Goal: Task Accomplishment & Management: Manage account settings

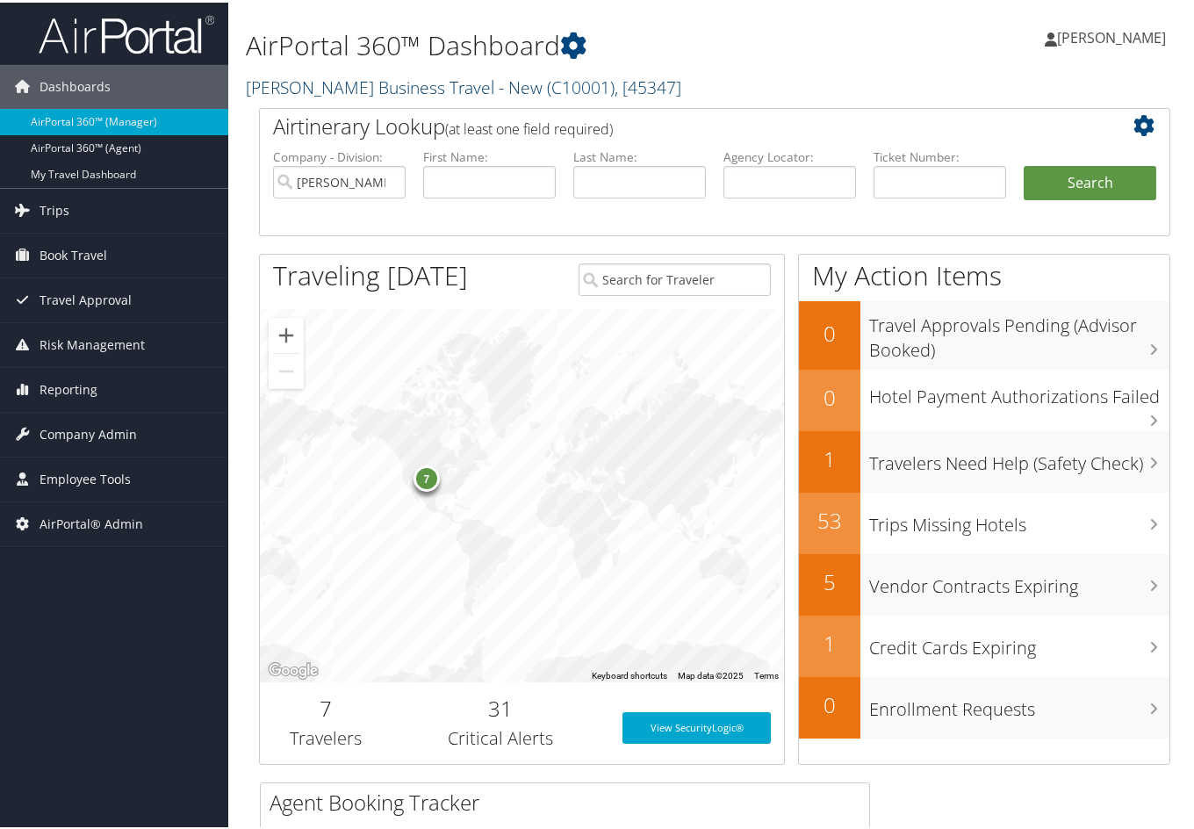
click at [379, 79] on link "Christopherson Business Travel - New ( C10001 ) , [ 45347 ]" at bounding box center [463, 85] width 435 height 24
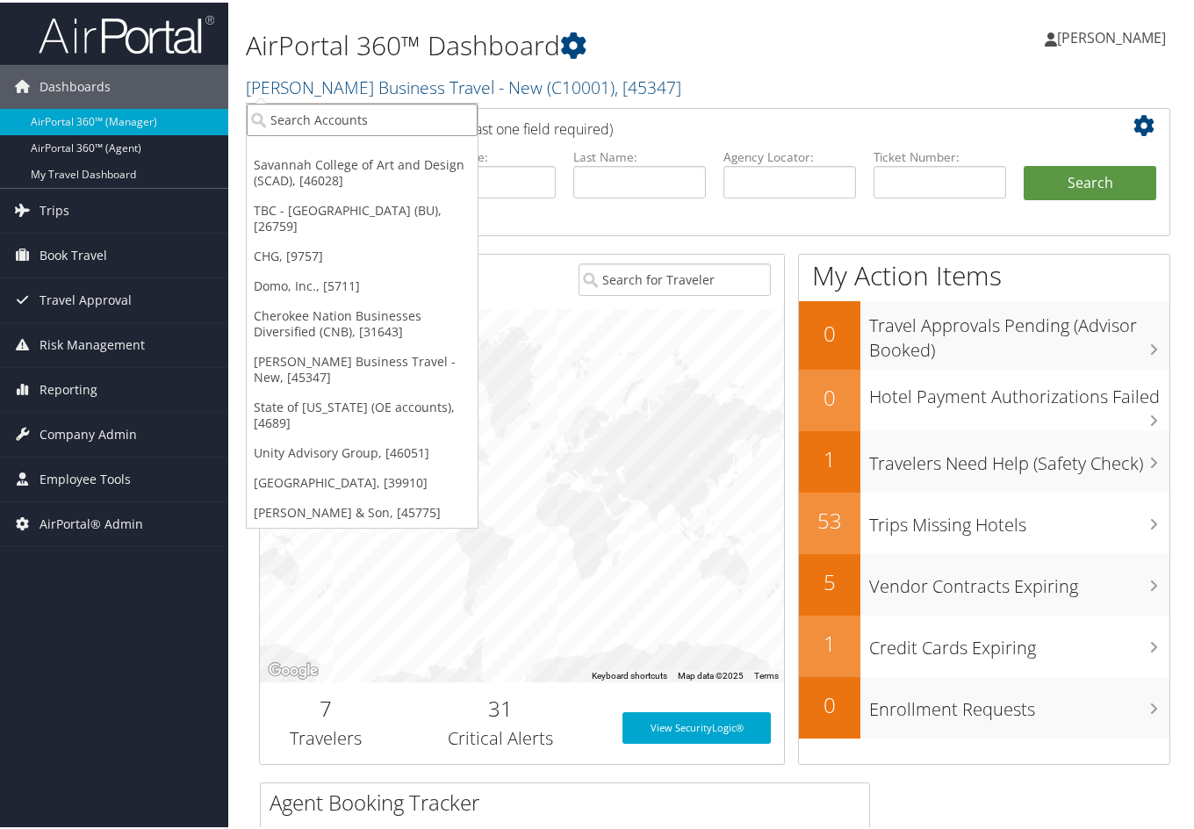
click at [363, 116] on input "search" at bounding box center [362, 117] width 231 height 32
type input "carollo"
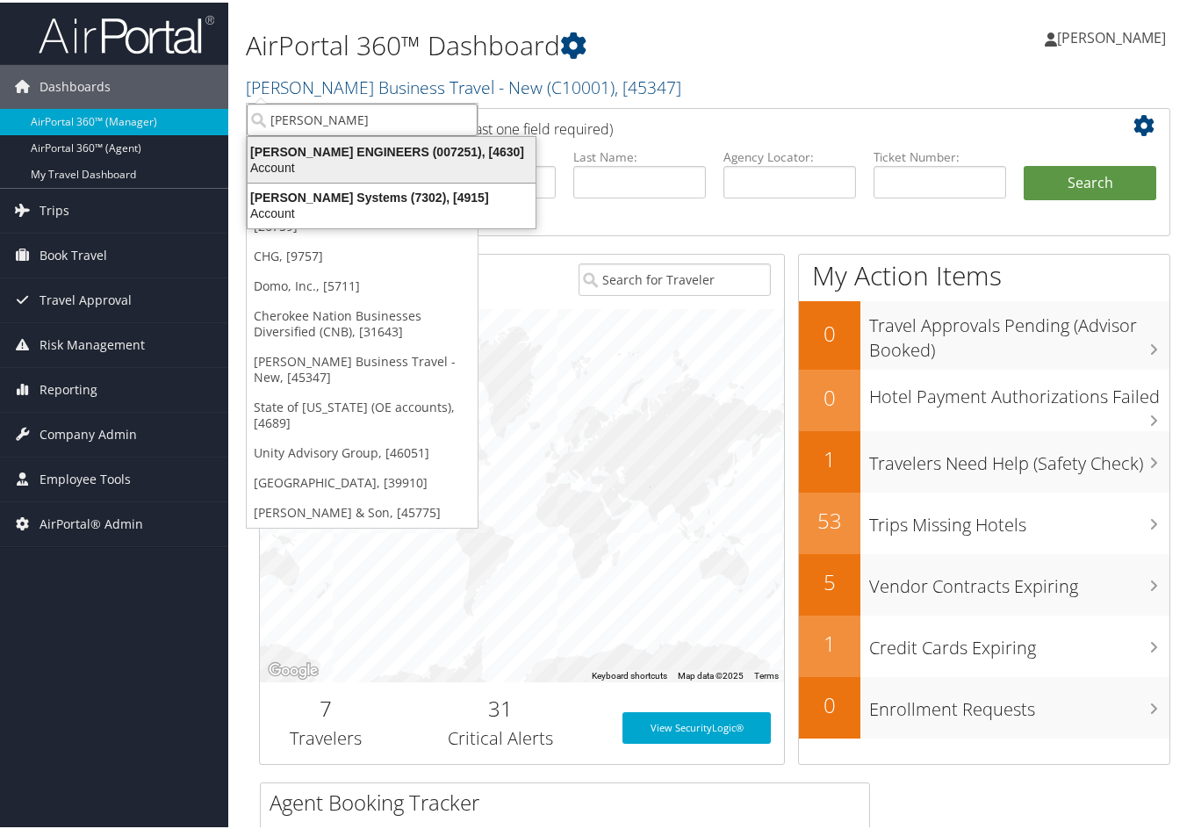
click at [343, 147] on div "CAROLLO ENGINEERS (007251), [4630]" at bounding box center [391, 149] width 309 height 16
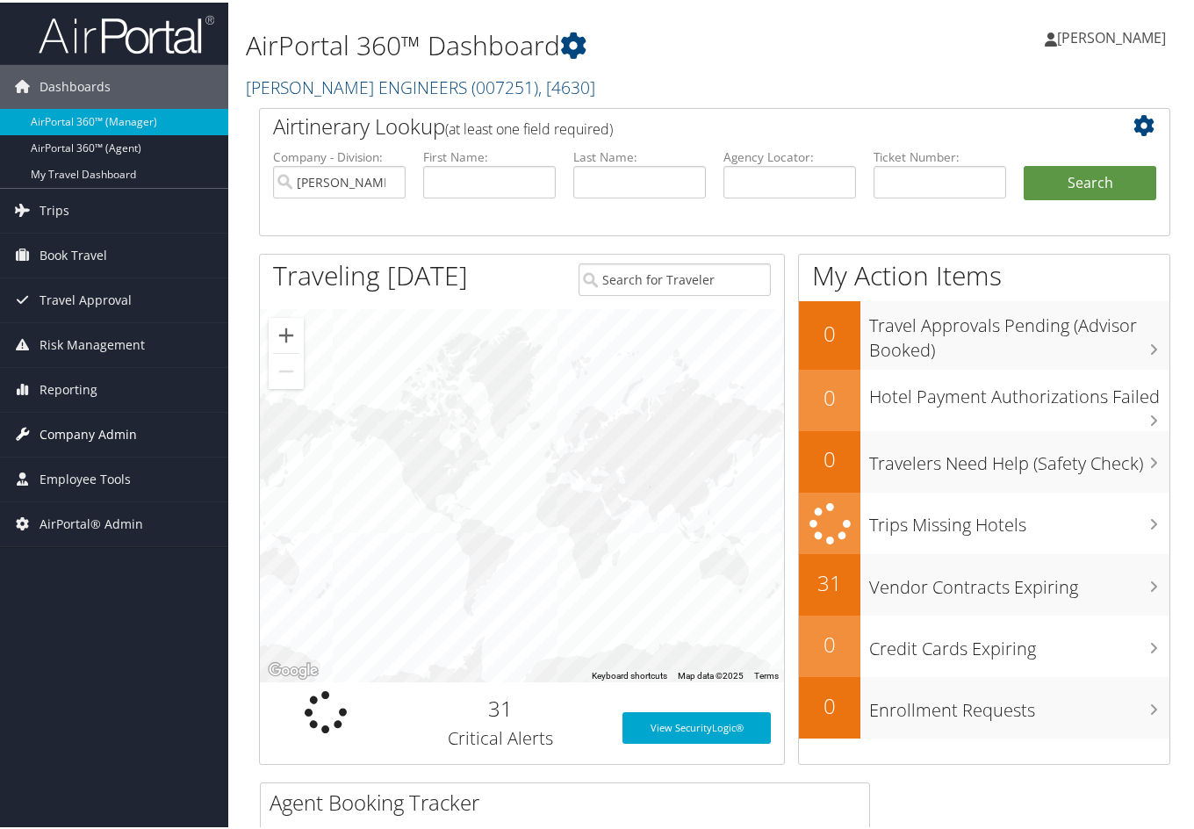
click at [104, 427] on span "Company Admin" at bounding box center [87, 432] width 97 height 44
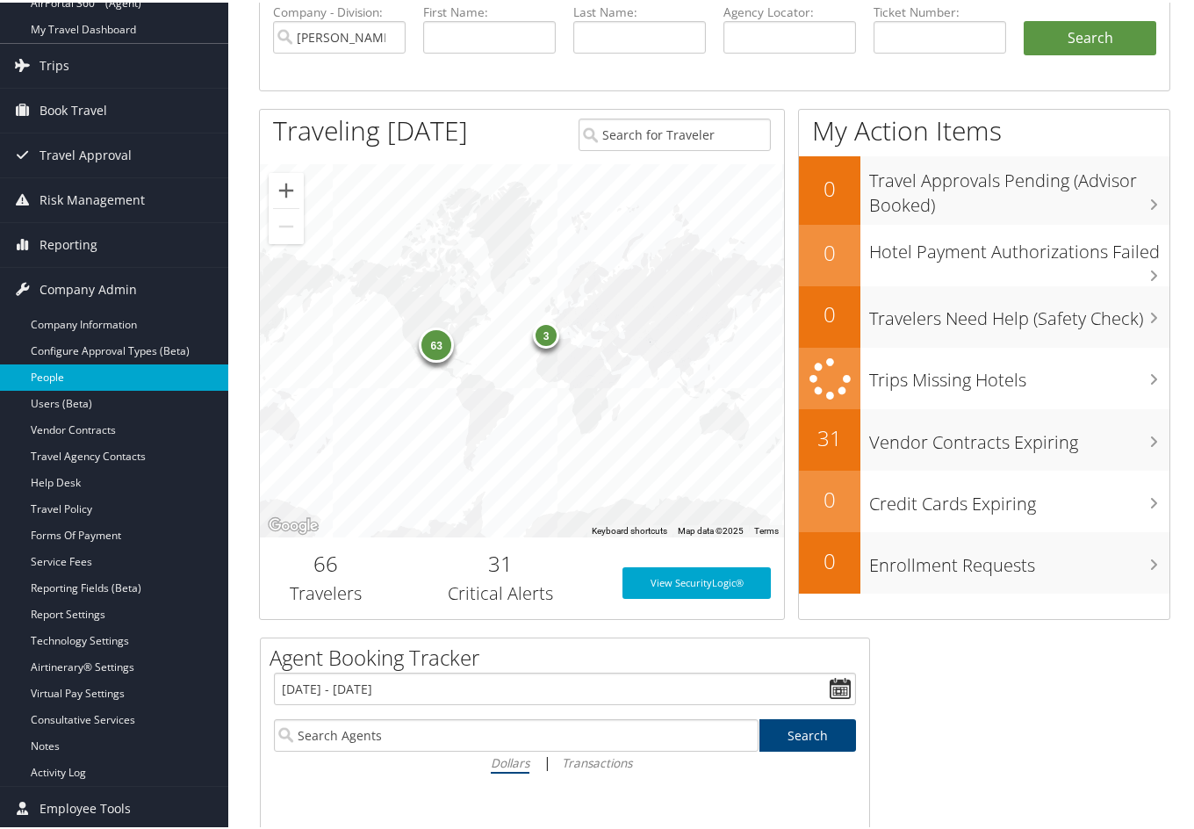
scroll to position [176, 0]
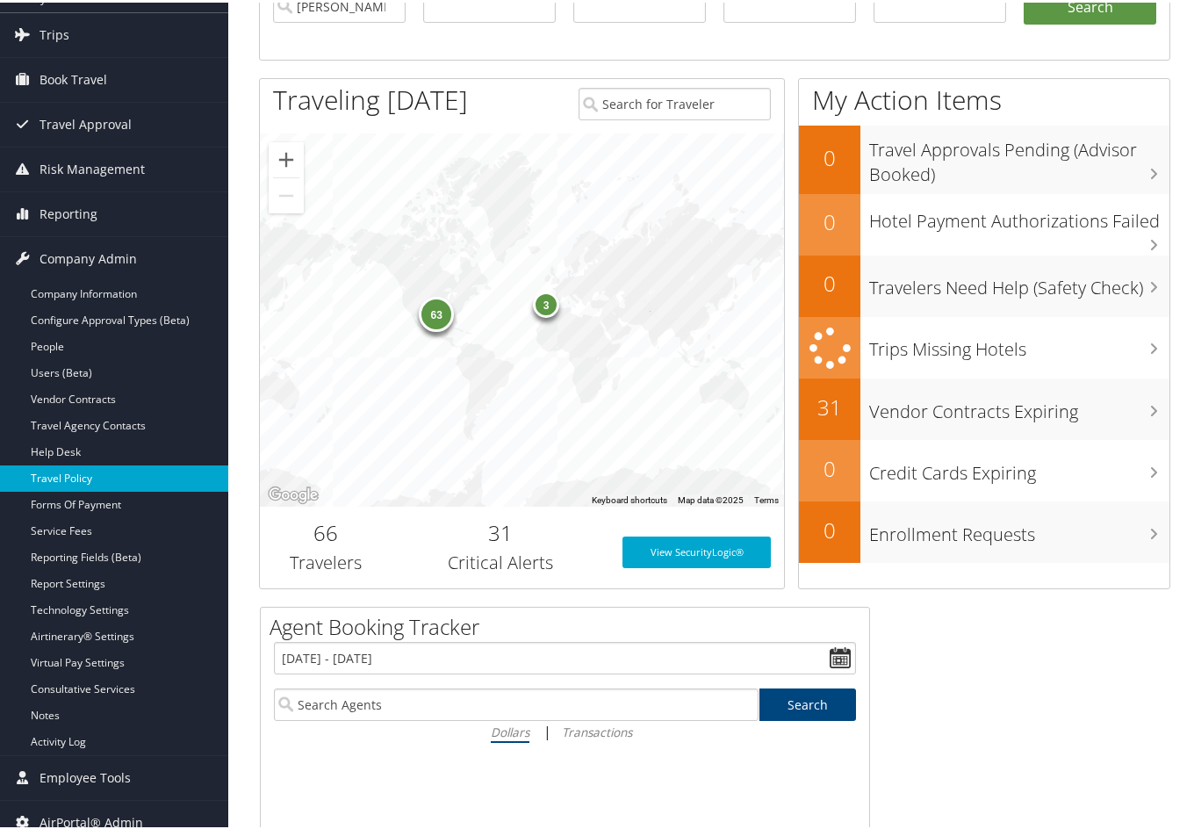
click at [80, 480] on link "Travel Policy" at bounding box center [114, 476] width 228 height 26
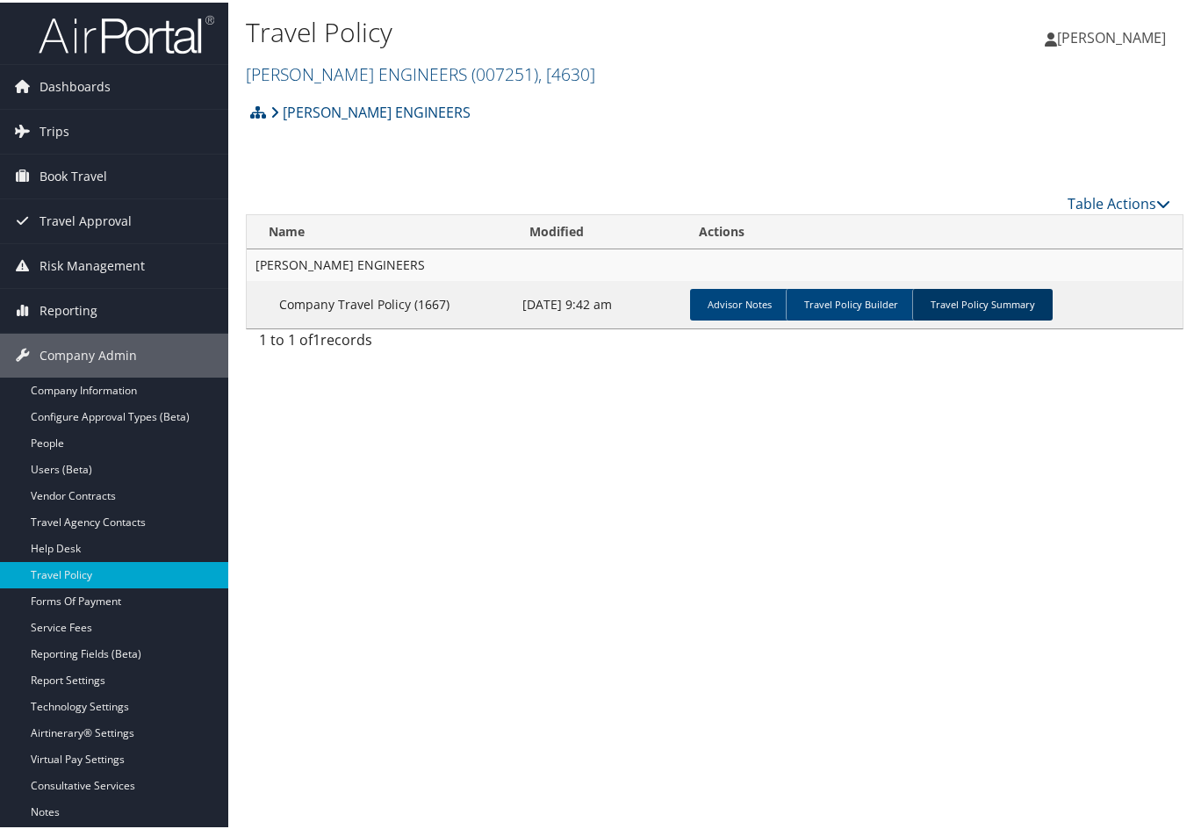
click at [954, 304] on link "Travel Policy Summary" at bounding box center [982, 302] width 140 height 32
click at [953, 304] on link "Travel Policy Summary" at bounding box center [982, 302] width 140 height 32
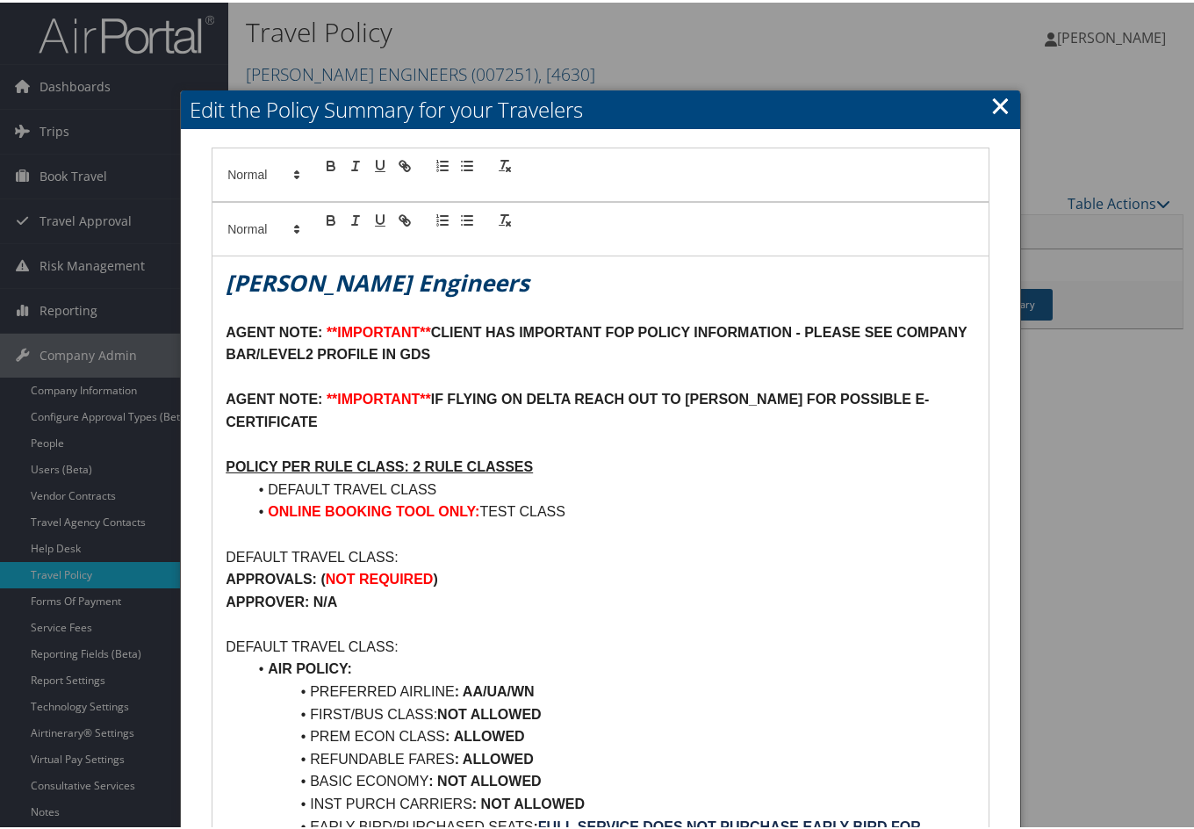
click at [990, 106] on link "×" at bounding box center [1000, 102] width 20 height 35
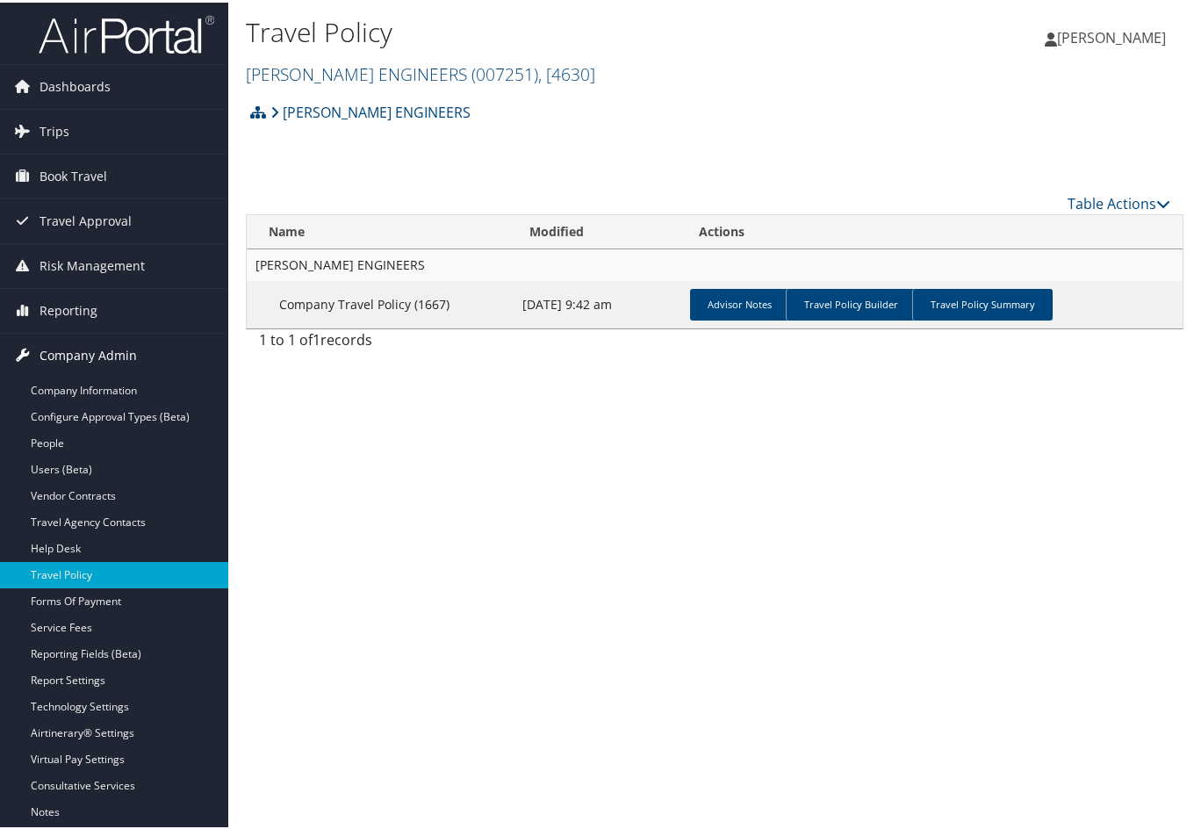
click at [90, 361] on span "Company Admin" at bounding box center [87, 353] width 97 height 44
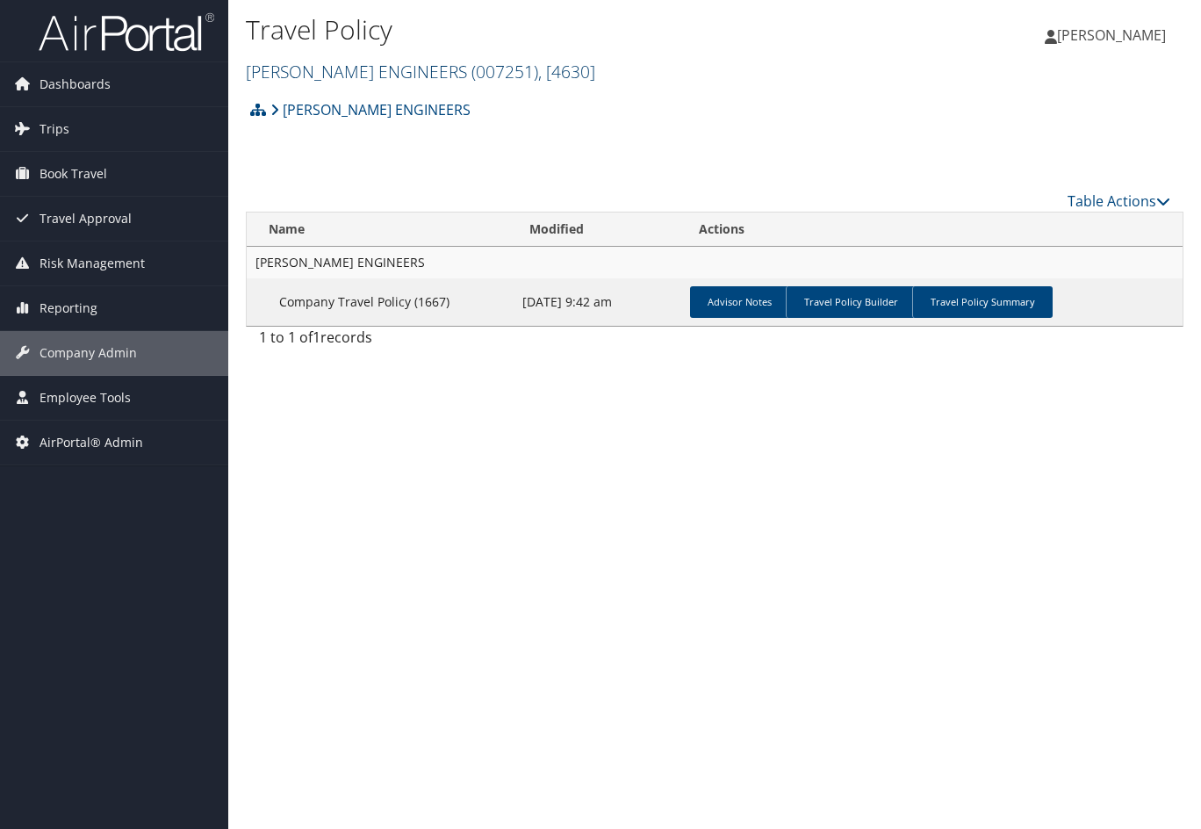
click at [406, 74] on link "CAROLLO ENGINEERS ( 007251 ) , [ 4630 ]" at bounding box center [420, 72] width 349 height 24
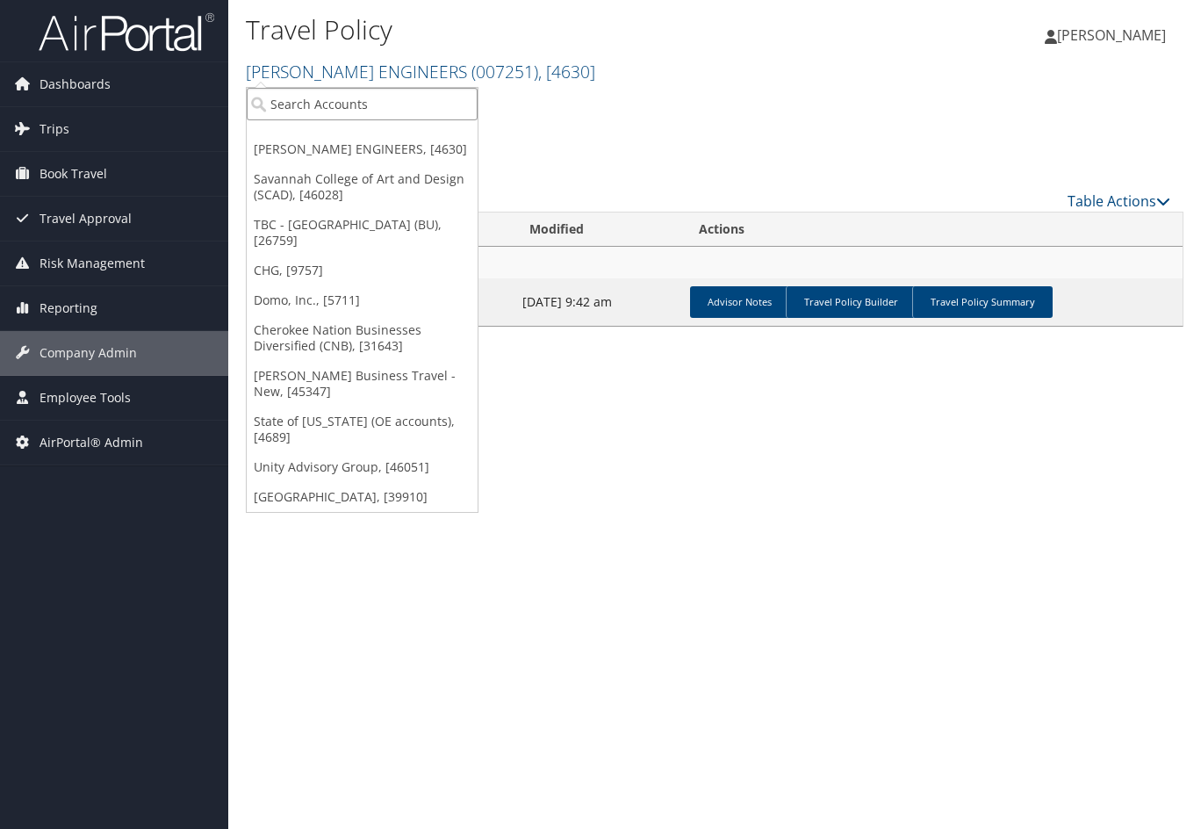
click at [385, 101] on input "search" at bounding box center [362, 104] width 231 height 32
type input "domo"
click at [354, 149] on div "Account" at bounding box center [362, 152] width 250 height 16
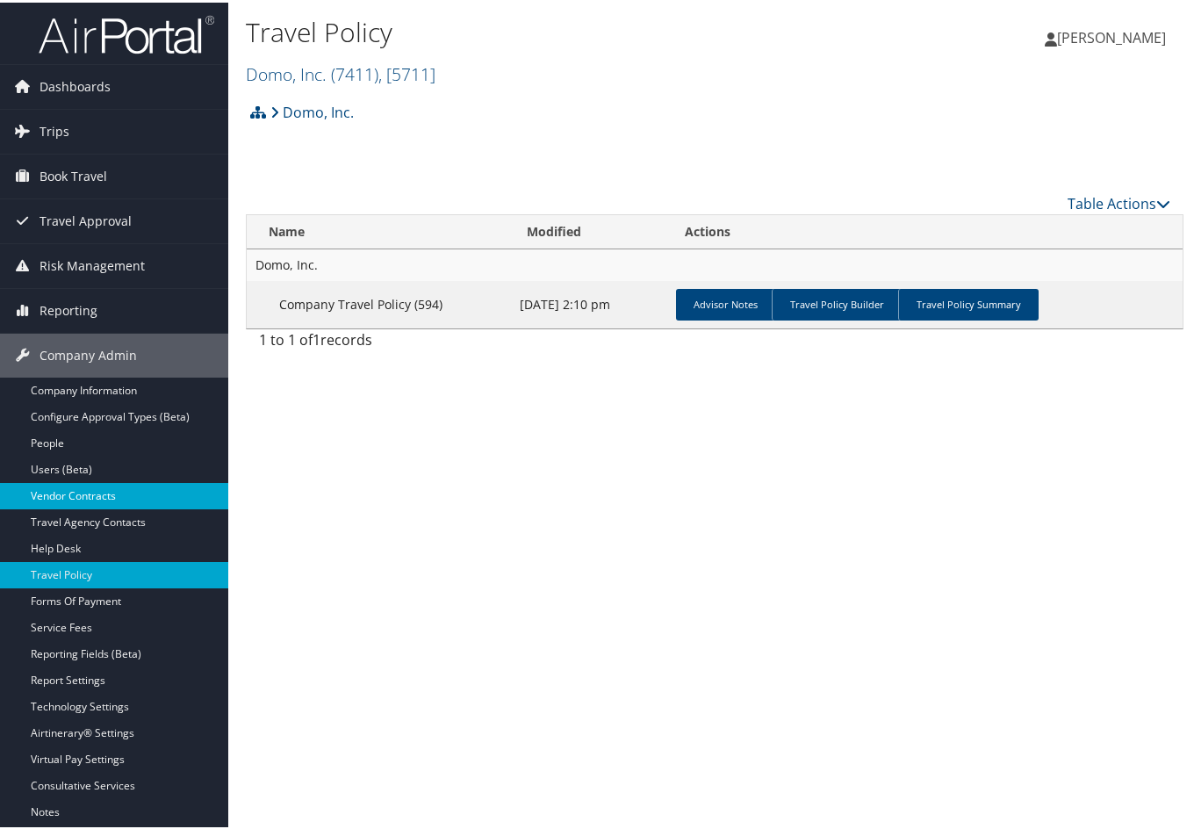
click at [69, 485] on link "Vendor Contracts" at bounding box center [114, 493] width 228 height 26
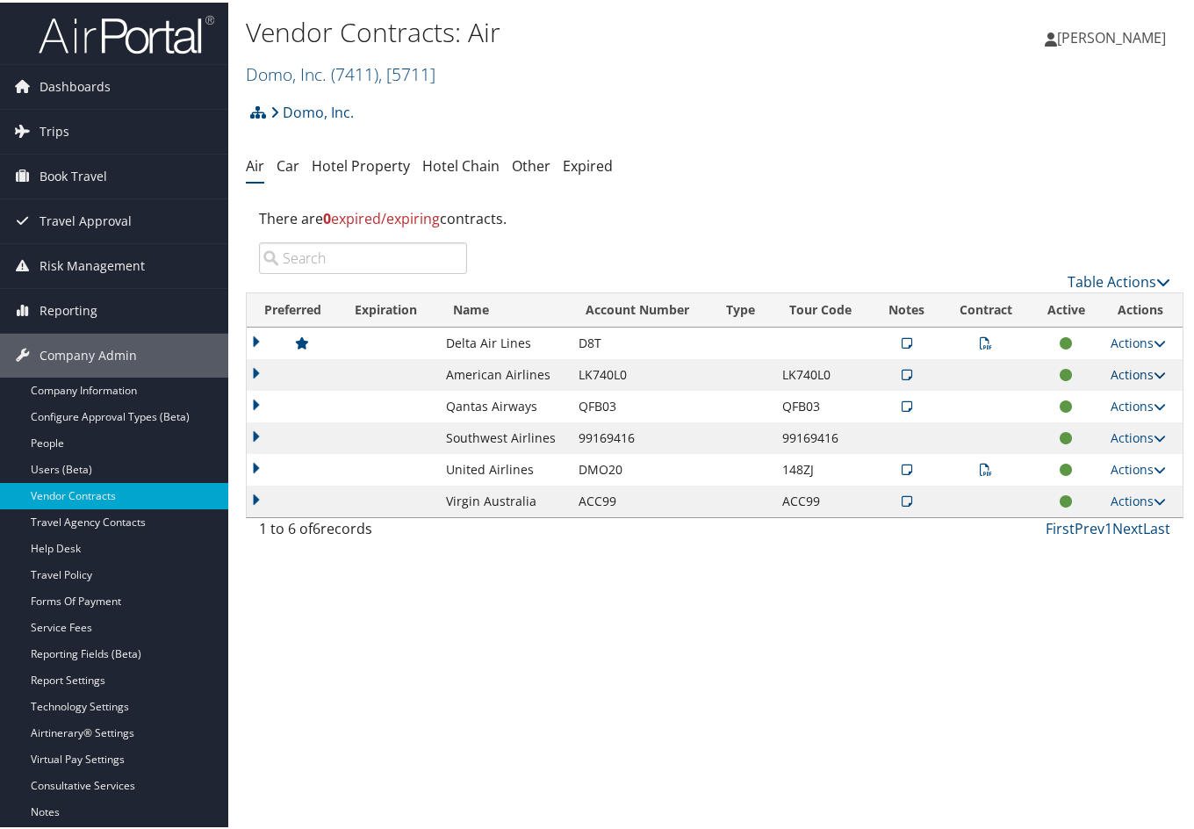
click at [1153, 368] on icon at bounding box center [1159, 372] width 12 height 12
click at [1093, 451] on link "Edit Contract" at bounding box center [1096, 457] width 117 height 30
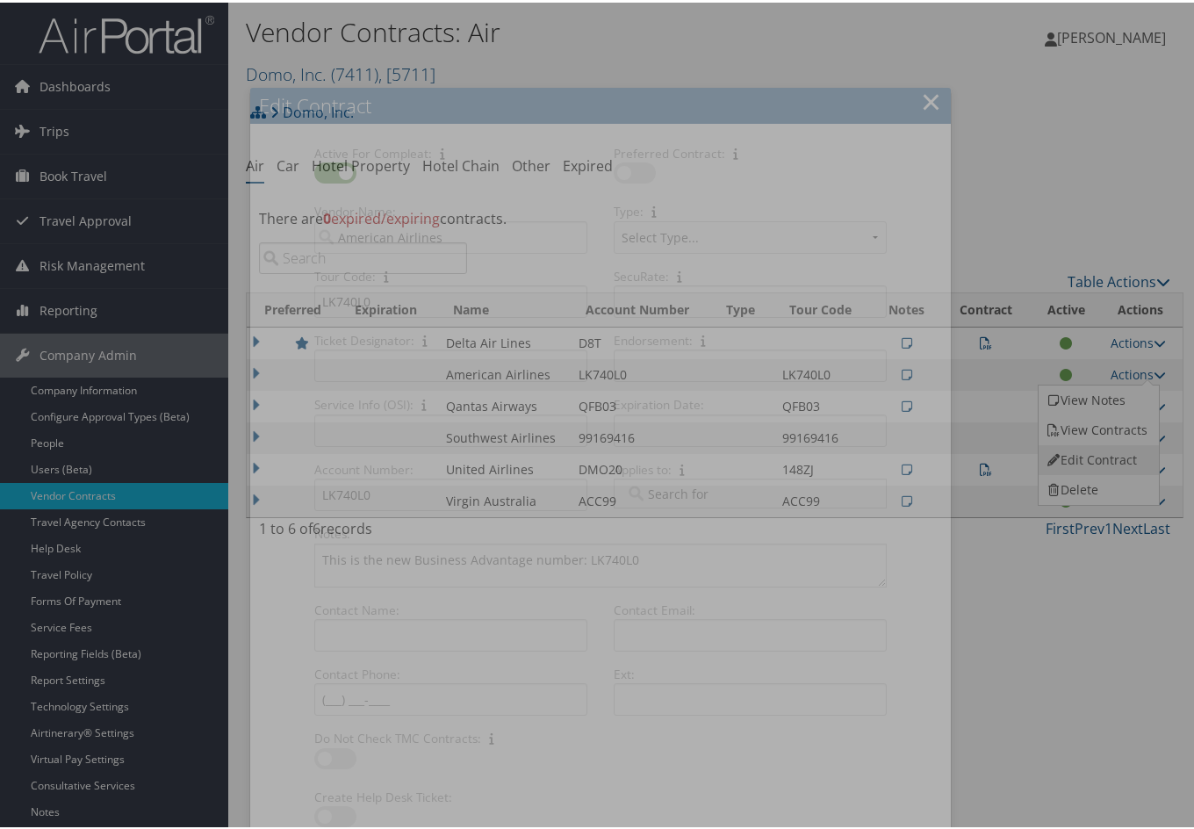
select select "[object Object]"
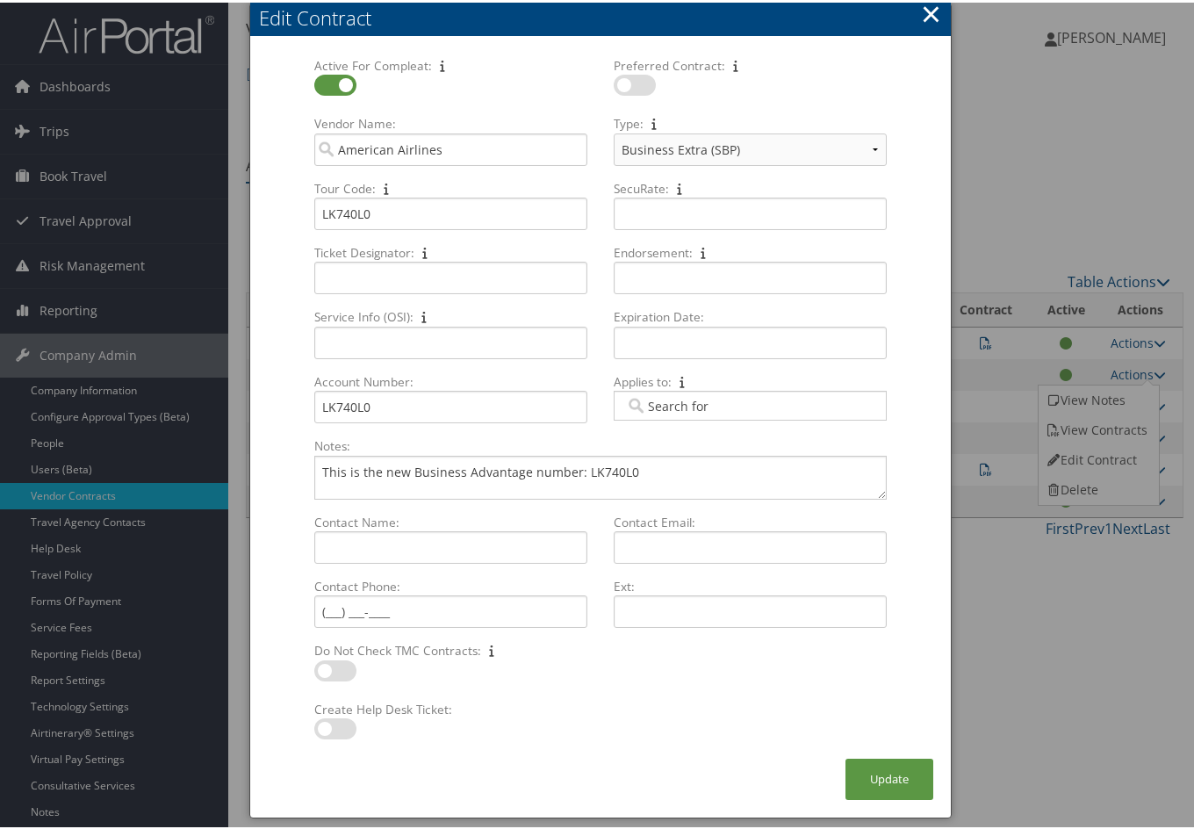
click at [923, 17] on button "×" at bounding box center [931, 11] width 20 height 35
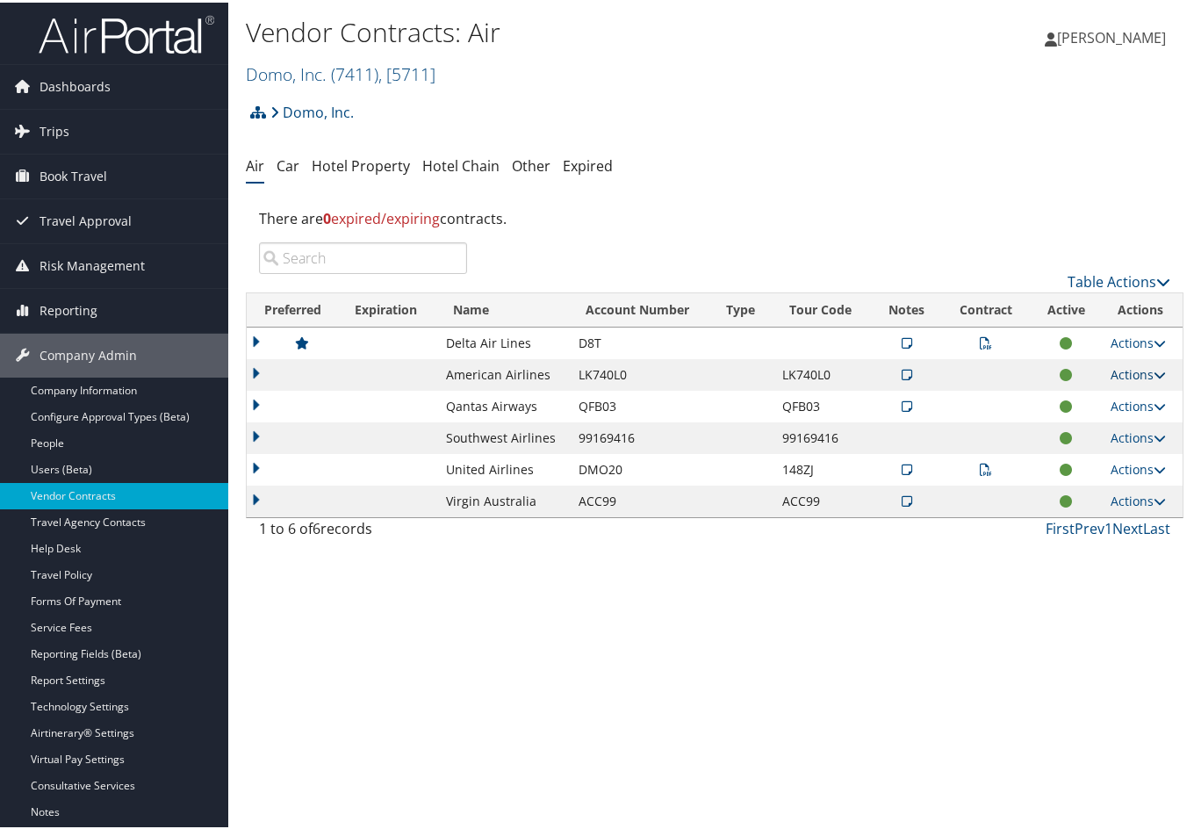
click at [1160, 370] on icon at bounding box center [1159, 372] width 12 height 12
click at [1154, 364] on link "Actions" at bounding box center [1137, 371] width 55 height 17
click at [1108, 459] on link "Edit Contract" at bounding box center [1096, 457] width 117 height 30
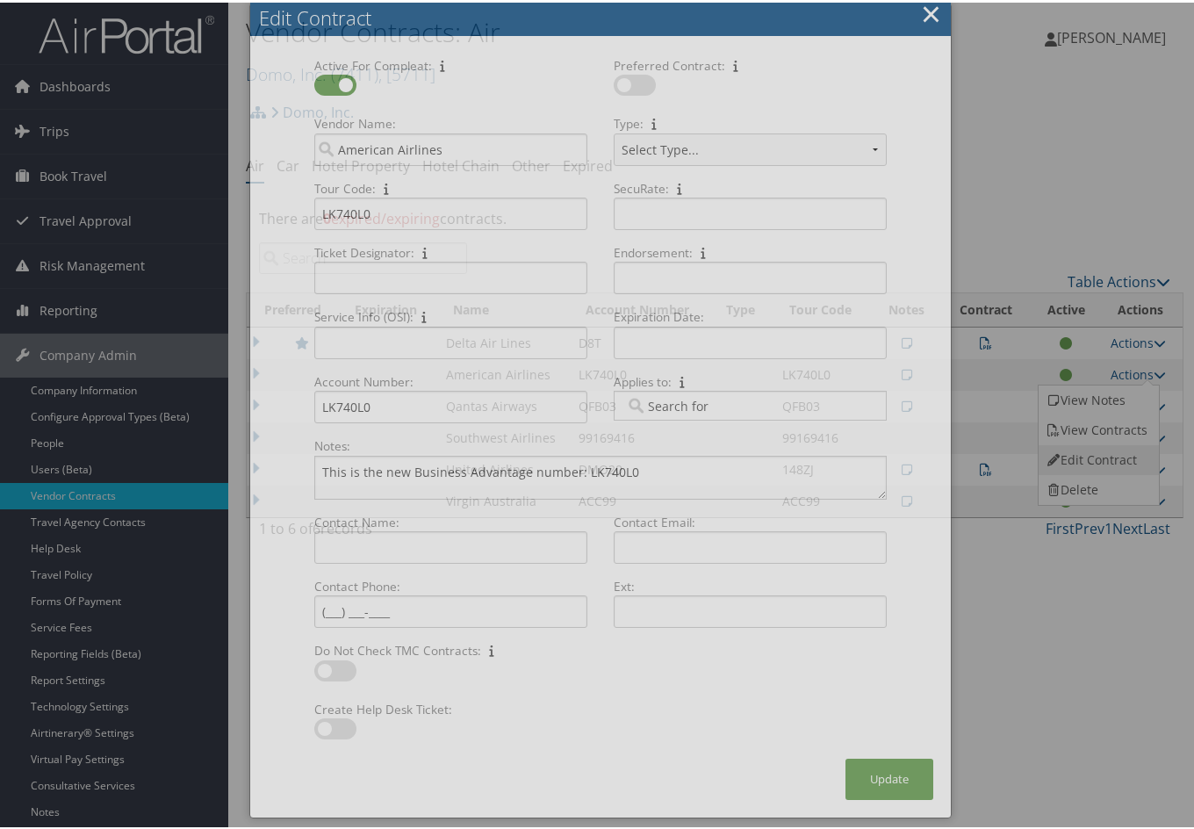
select select "[object Object]"
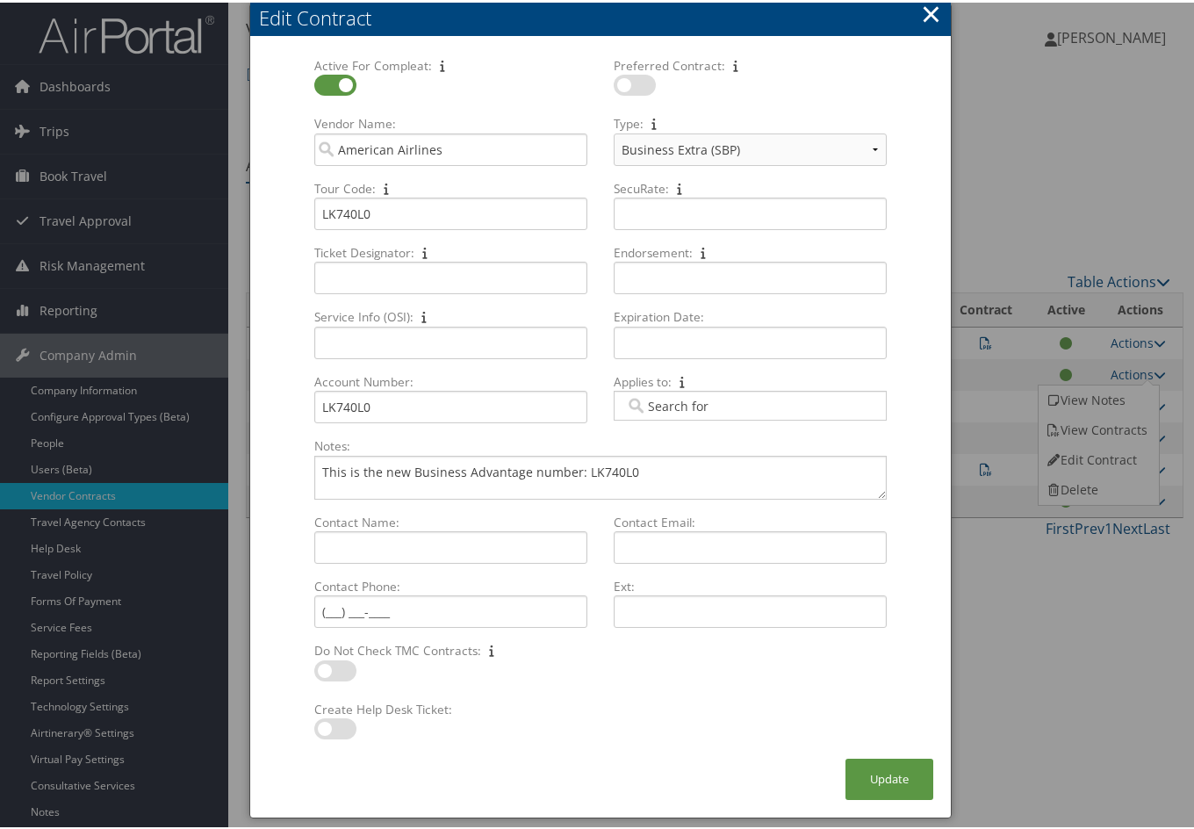
click at [930, 18] on button "×" at bounding box center [931, 11] width 20 height 35
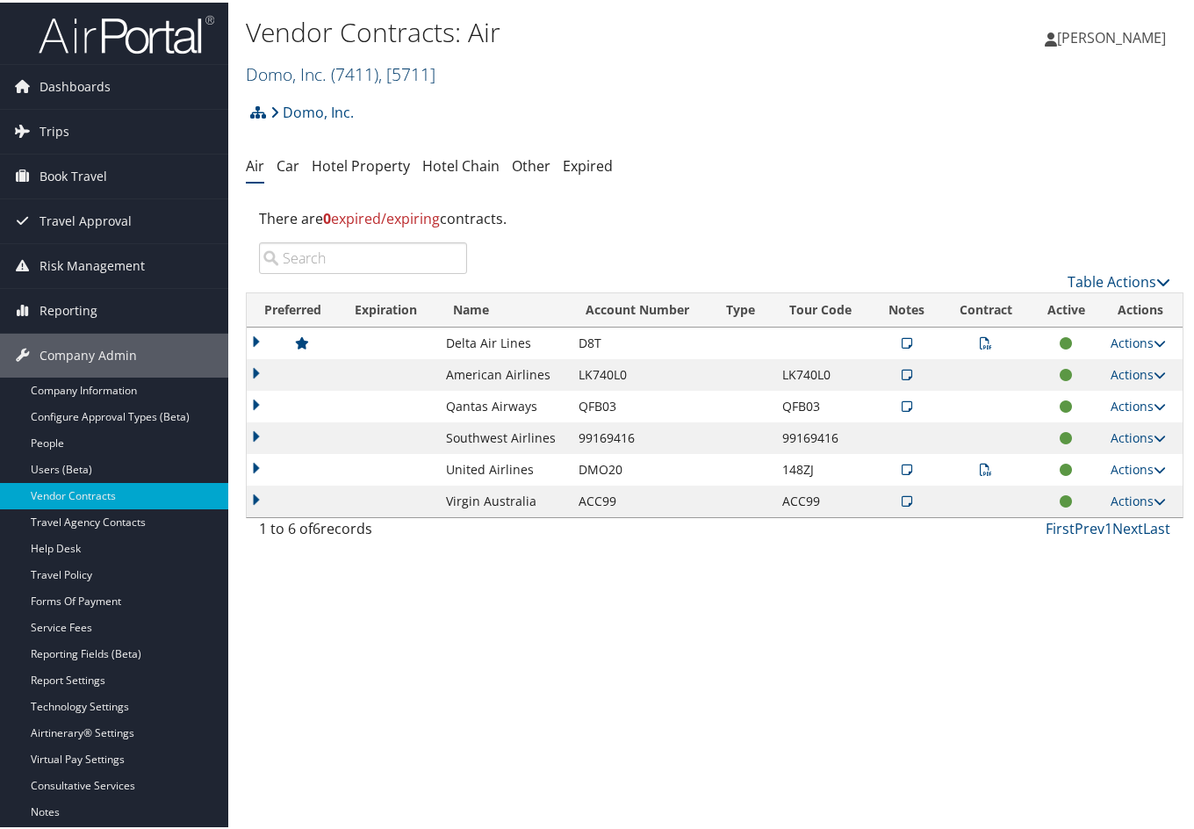
click at [386, 70] on span ", [ 5711 ]" at bounding box center [406, 72] width 57 height 24
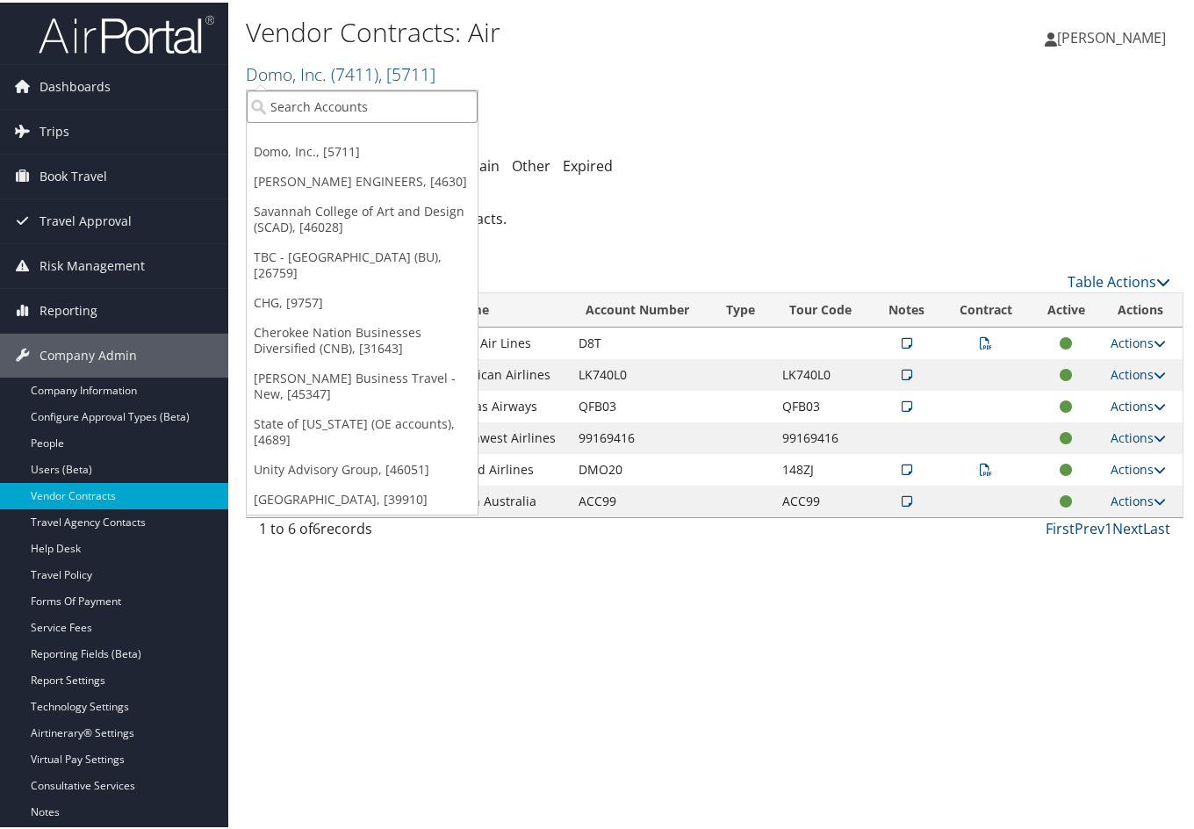
click at [364, 105] on input "search" at bounding box center [362, 104] width 231 height 32
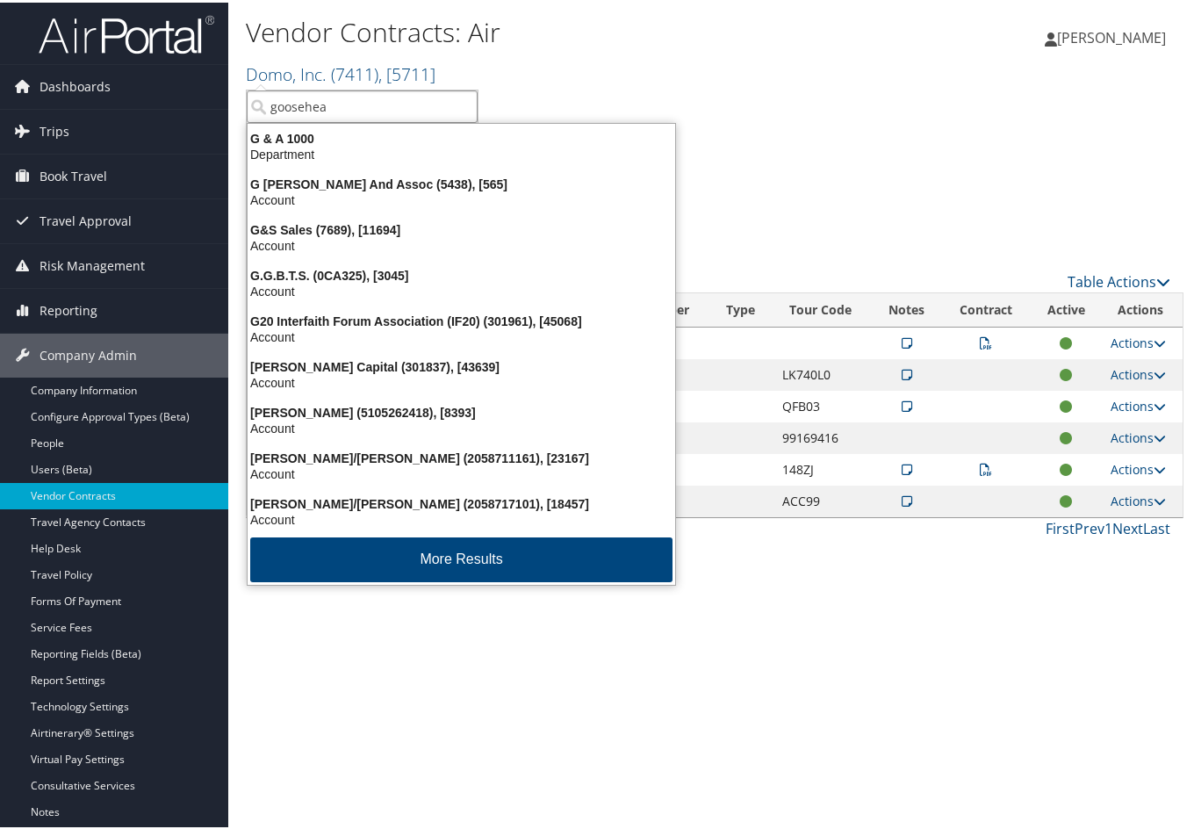
type input "goosehead"
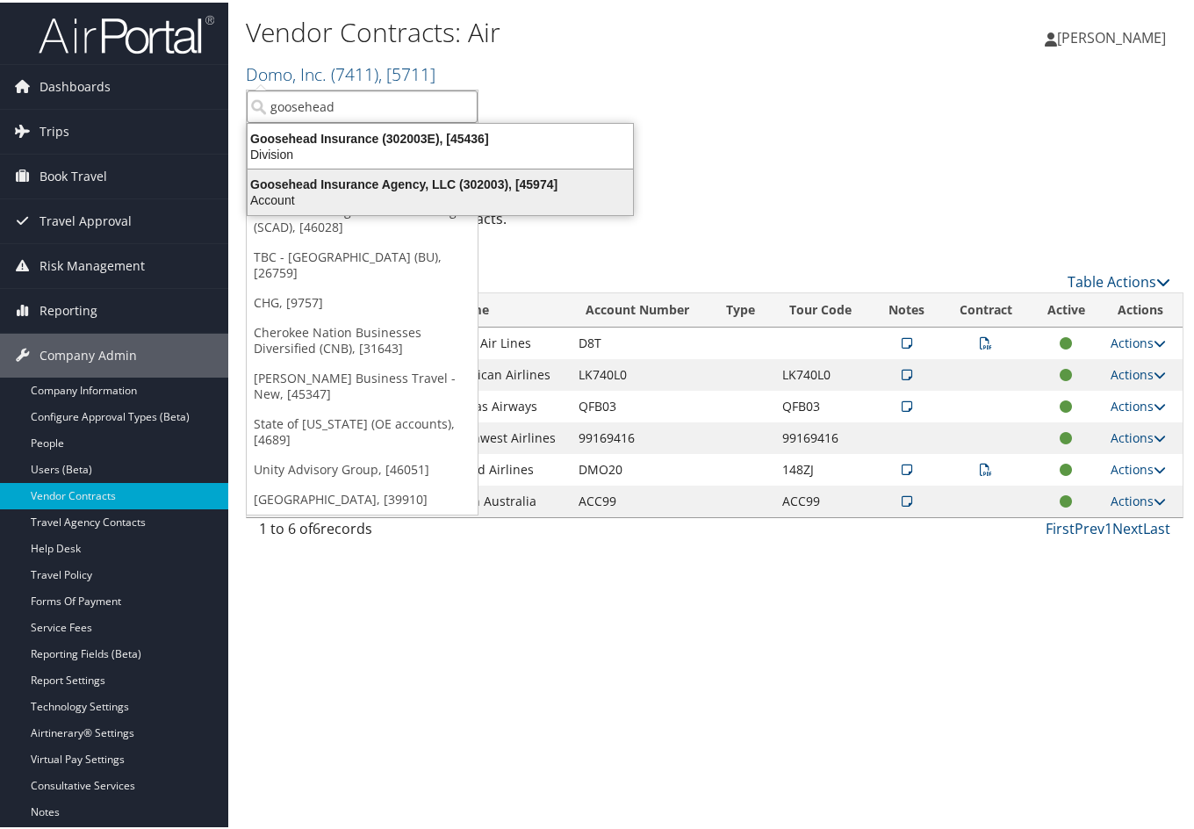
click at [355, 167] on li "Goosehead Insurance Agency, LLC (302003), [45974] Account" at bounding box center [440, 189] width 387 height 47
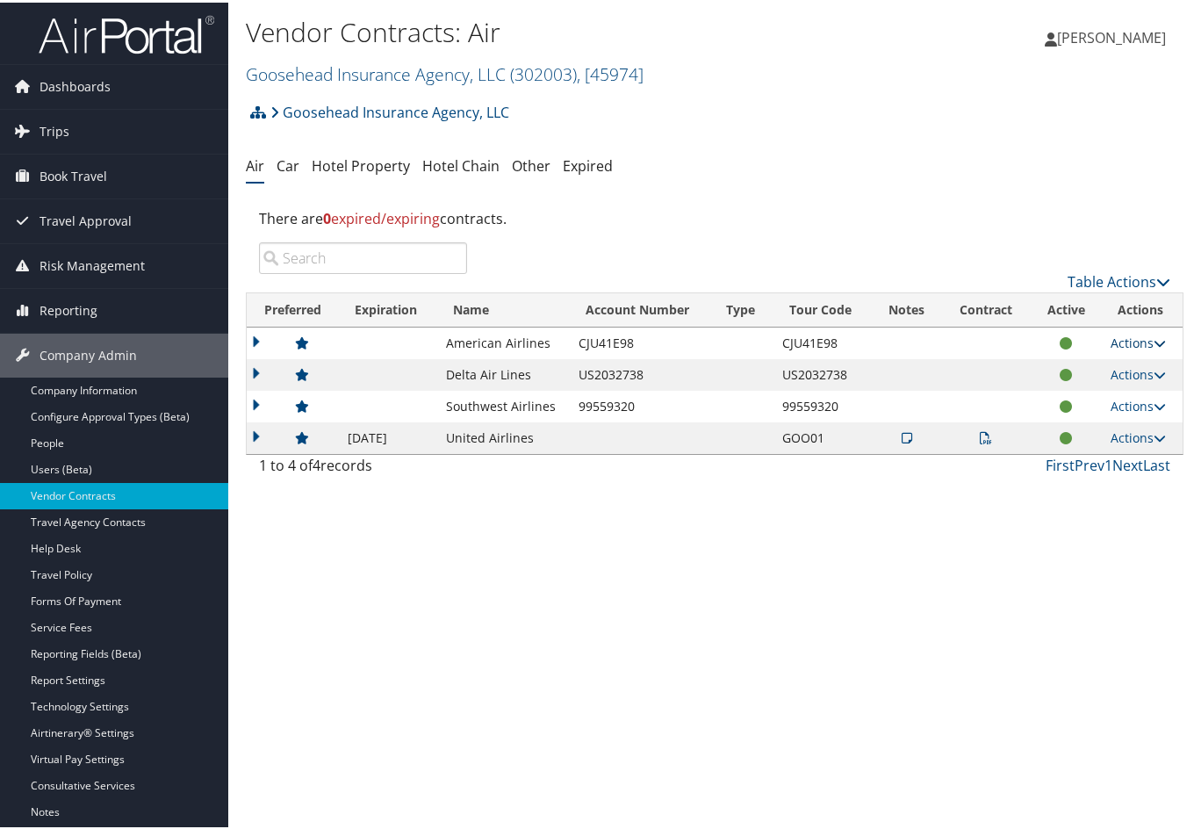
click at [1154, 339] on icon at bounding box center [1159, 340] width 12 height 12
click at [1107, 401] on link "Edit Contract" at bounding box center [1096, 396] width 117 height 30
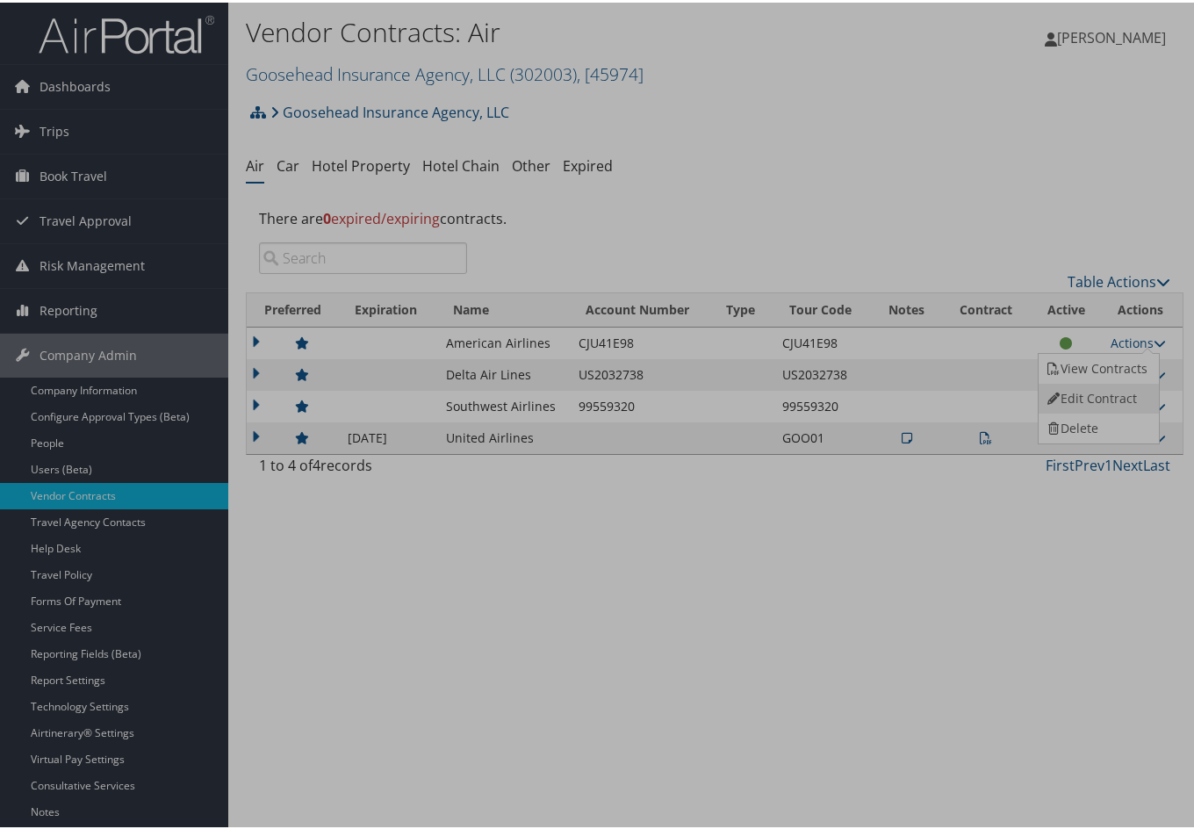
select select "[object Object]"
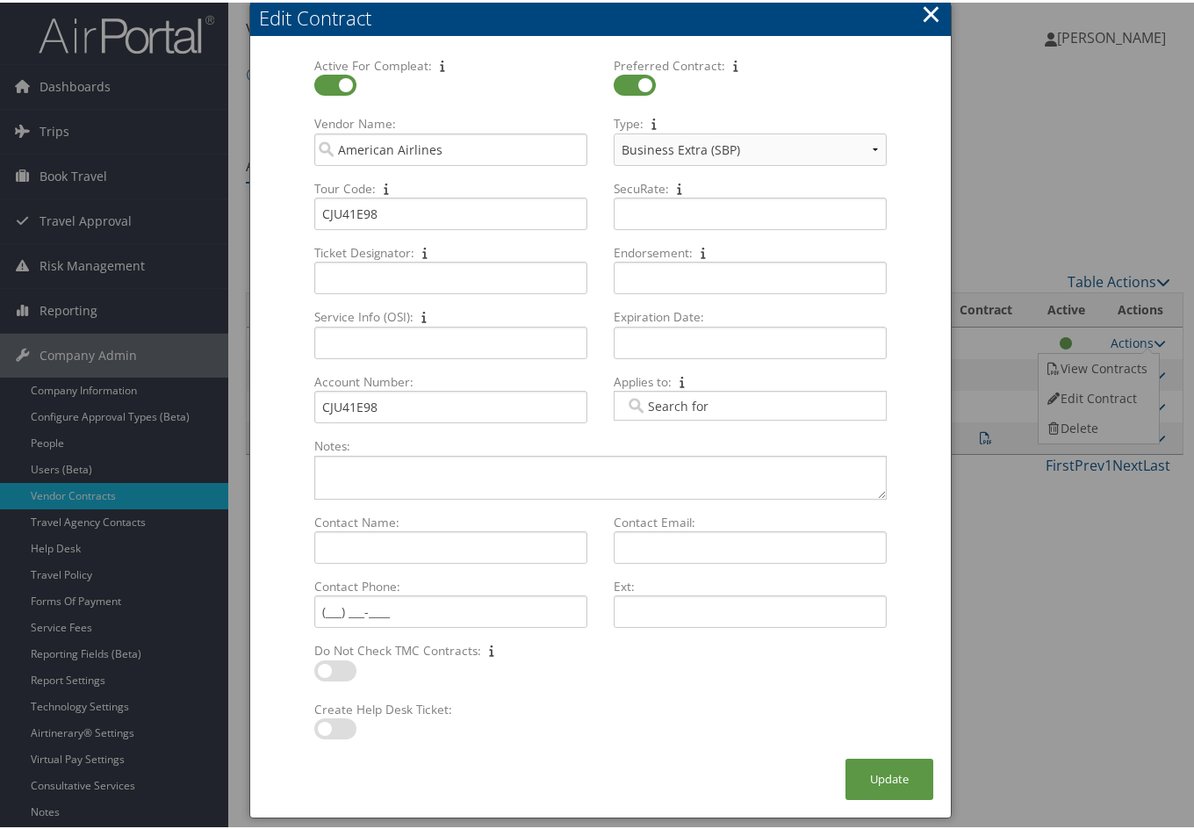
click at [930, 9] on button "×" at bounding box center [931, 11] width 20 height 35
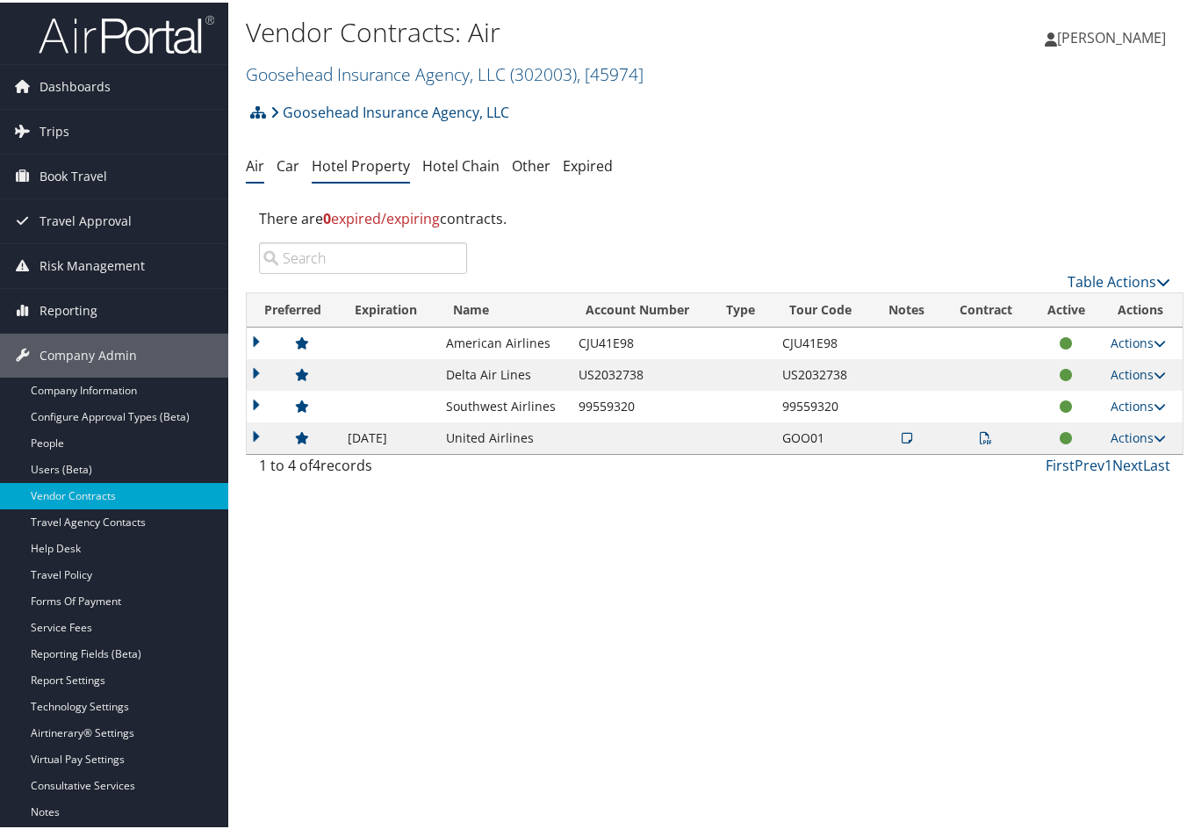
click at [346, 158] on link "Hotel Property" at bounding box center [361, 163] width 98 height 19
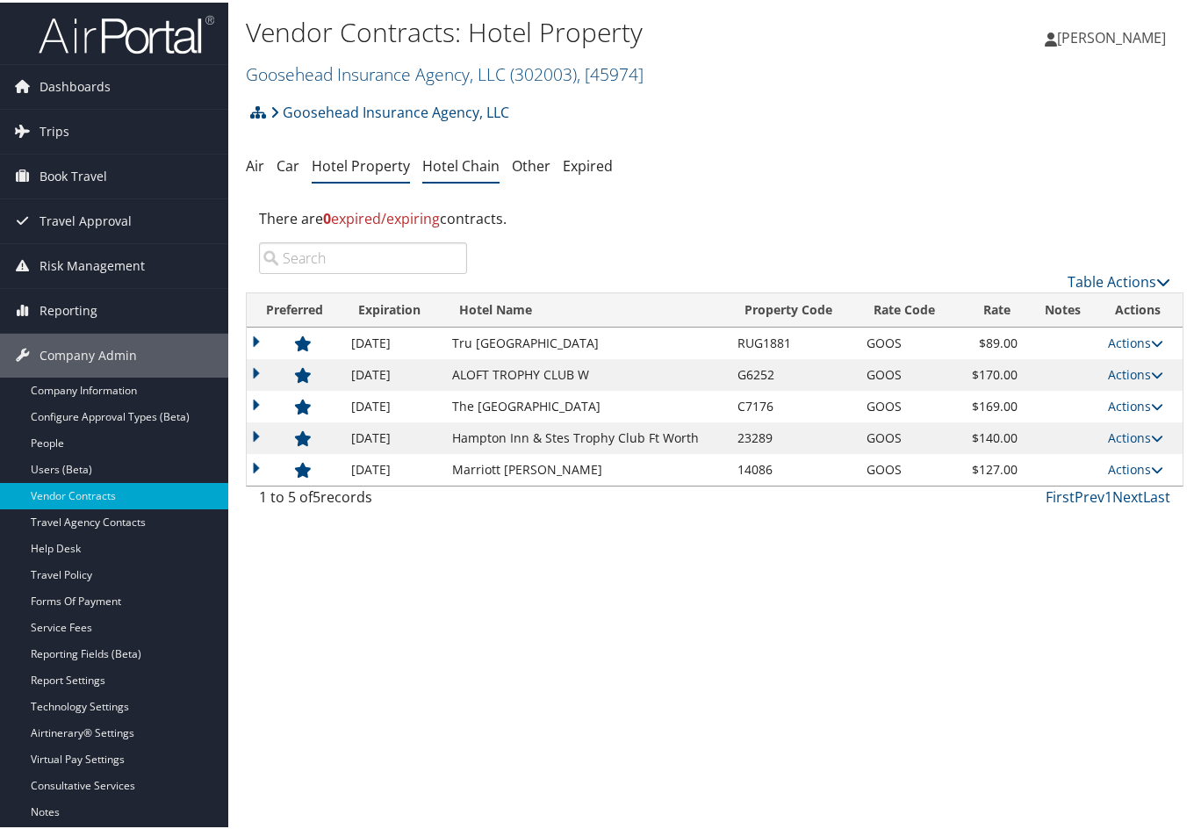
click at [449, 164] on link "Hotel Chain" at bounding box center [460, 163] width 77 height 19
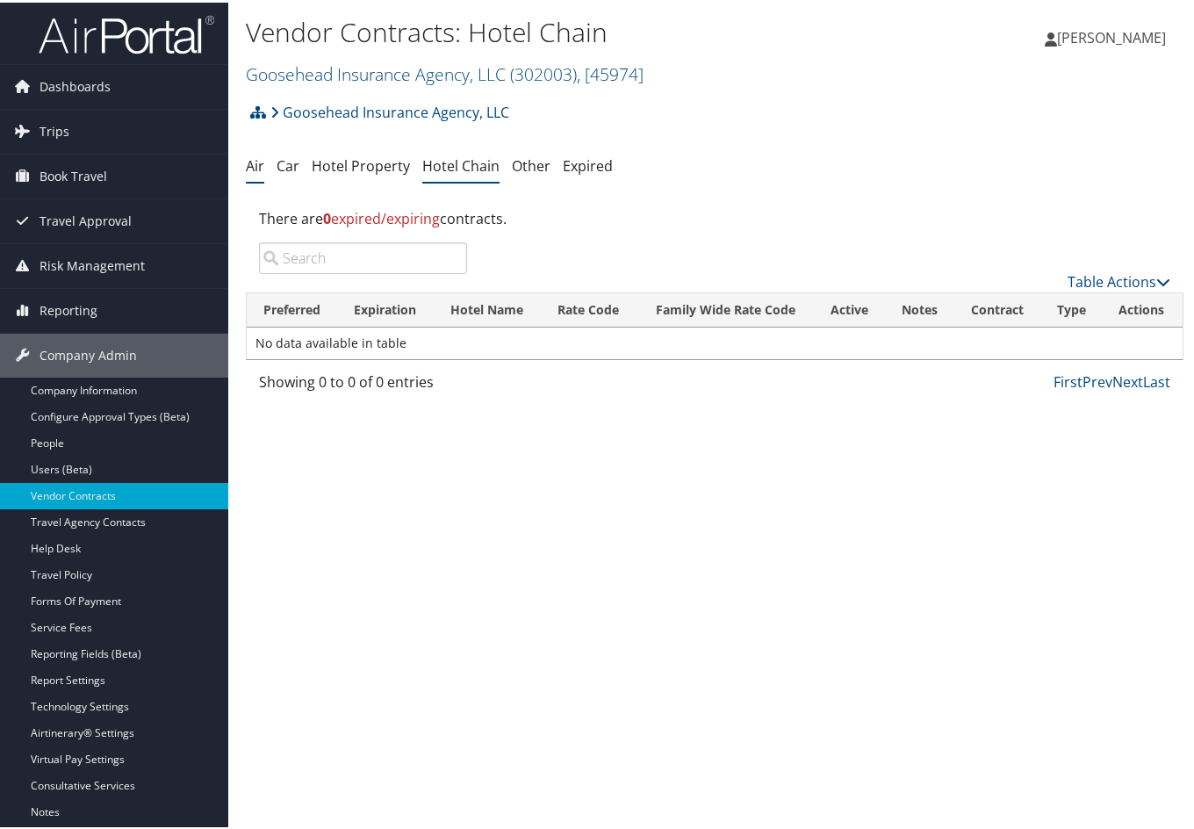
click at [255, 160] on link "Air" at bounding box center [255, 163] width 18 height 19
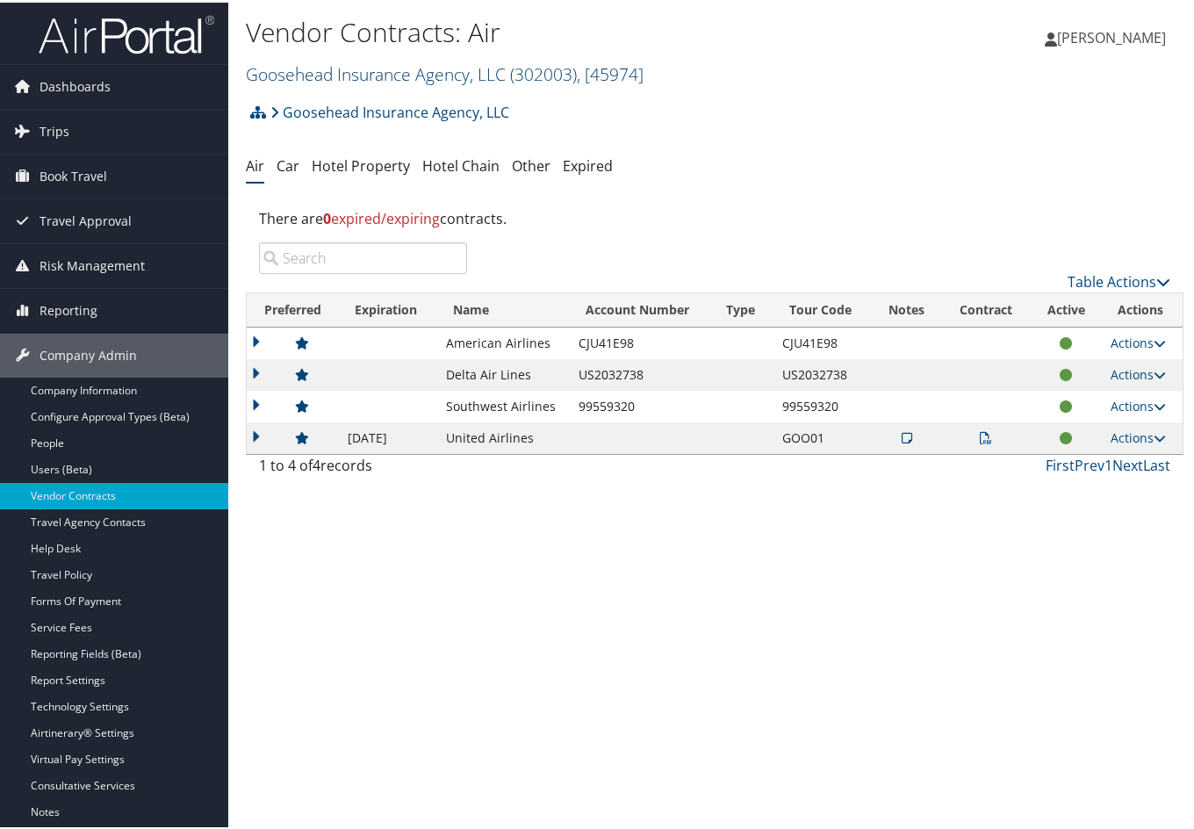
click at [593, 82] on span ", [ 45974 ]" at bounding box center [610, 72] width 67 height 24
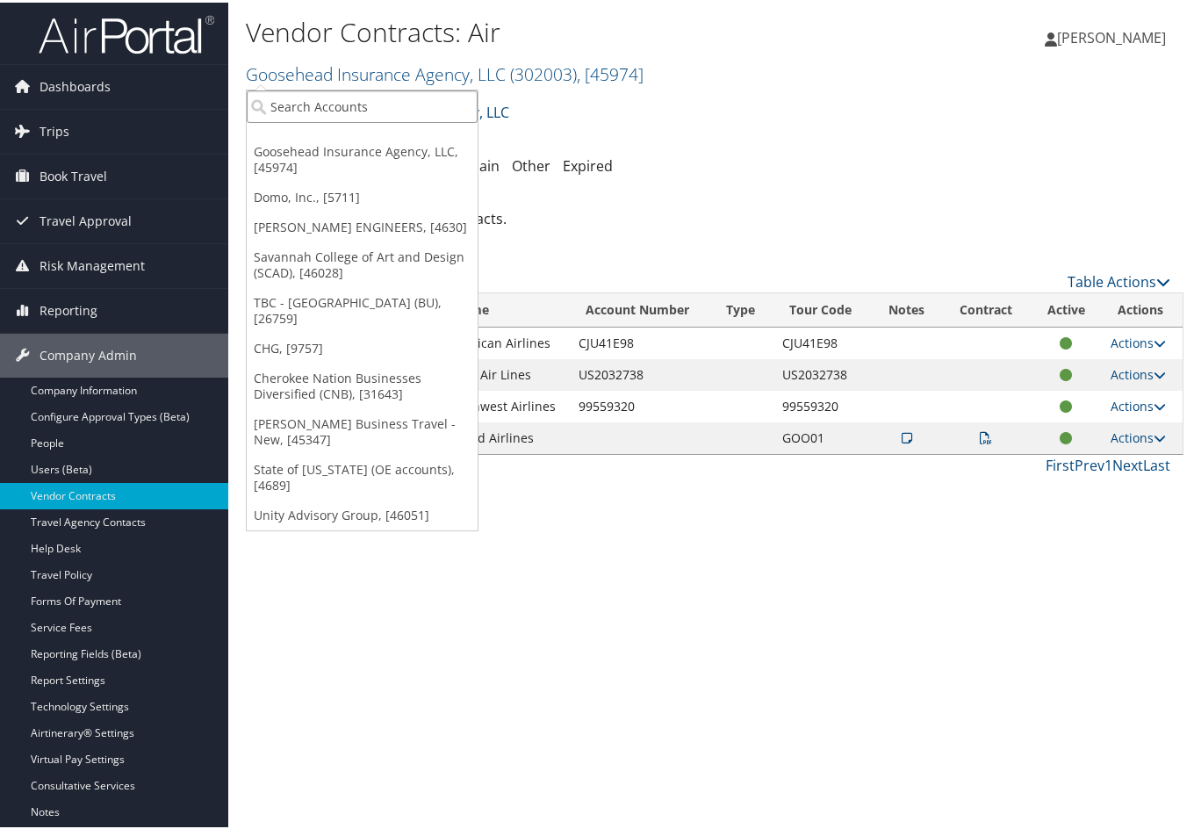
click at [376, 109] on input "search" at bounding box center [362, 104] width 231 height 32
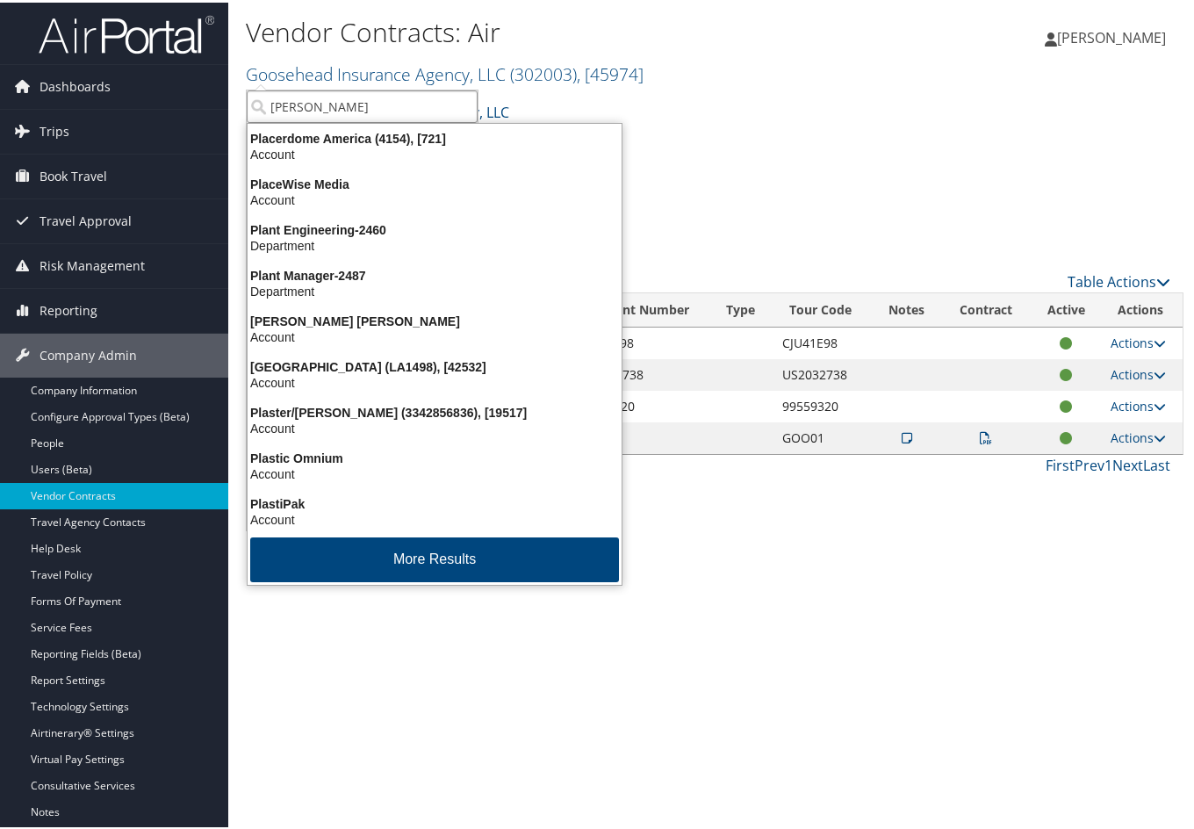
type input "platte"
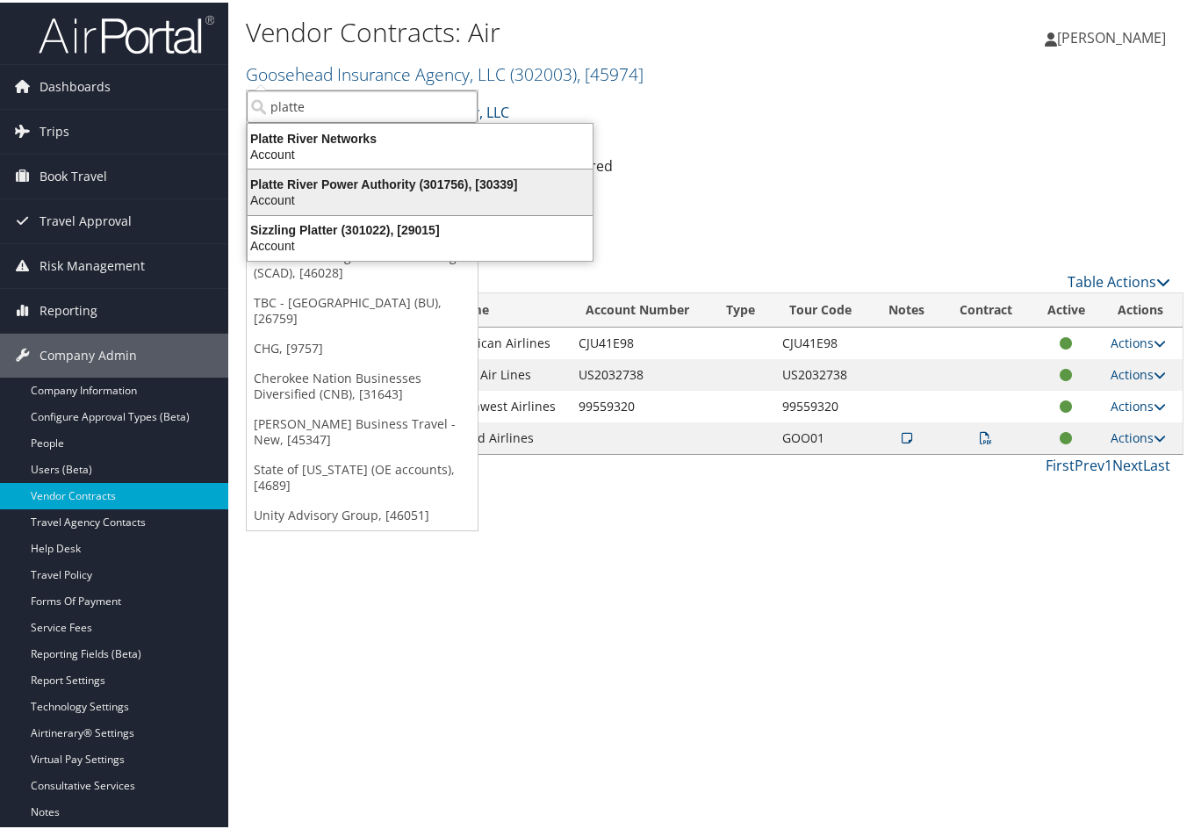
click at [353, 176] on div "Platte River Power Authority (301756), [30339]" at bounding box center [420, 182] width 366 height 16
click at [353, 176] on li "Hotel Property" at bounding box center [361, 164] width 98 height 32
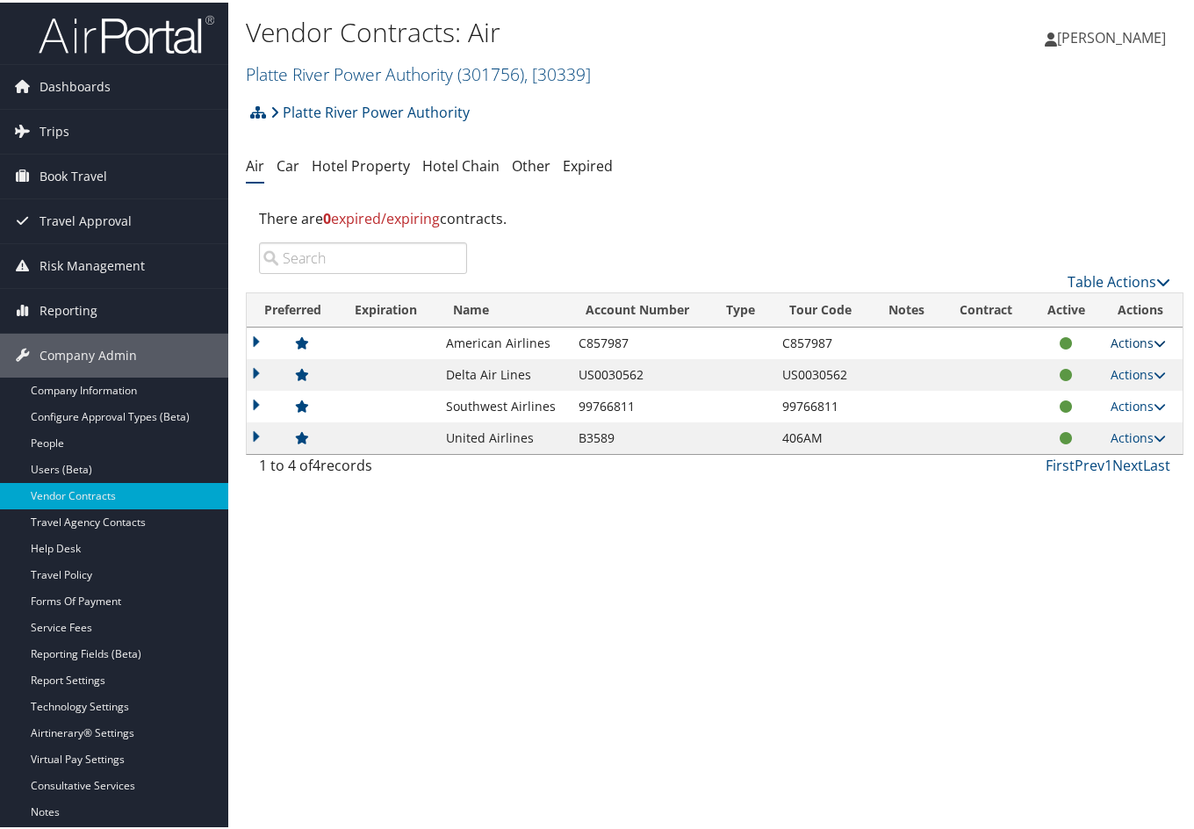
click at [1155, 341] on icon at bounding box center [1159, 340] width 12 height 12
click at [1089, 396] on link "Edit Contract" at bounding box center [1096, 396] width 117 height 30
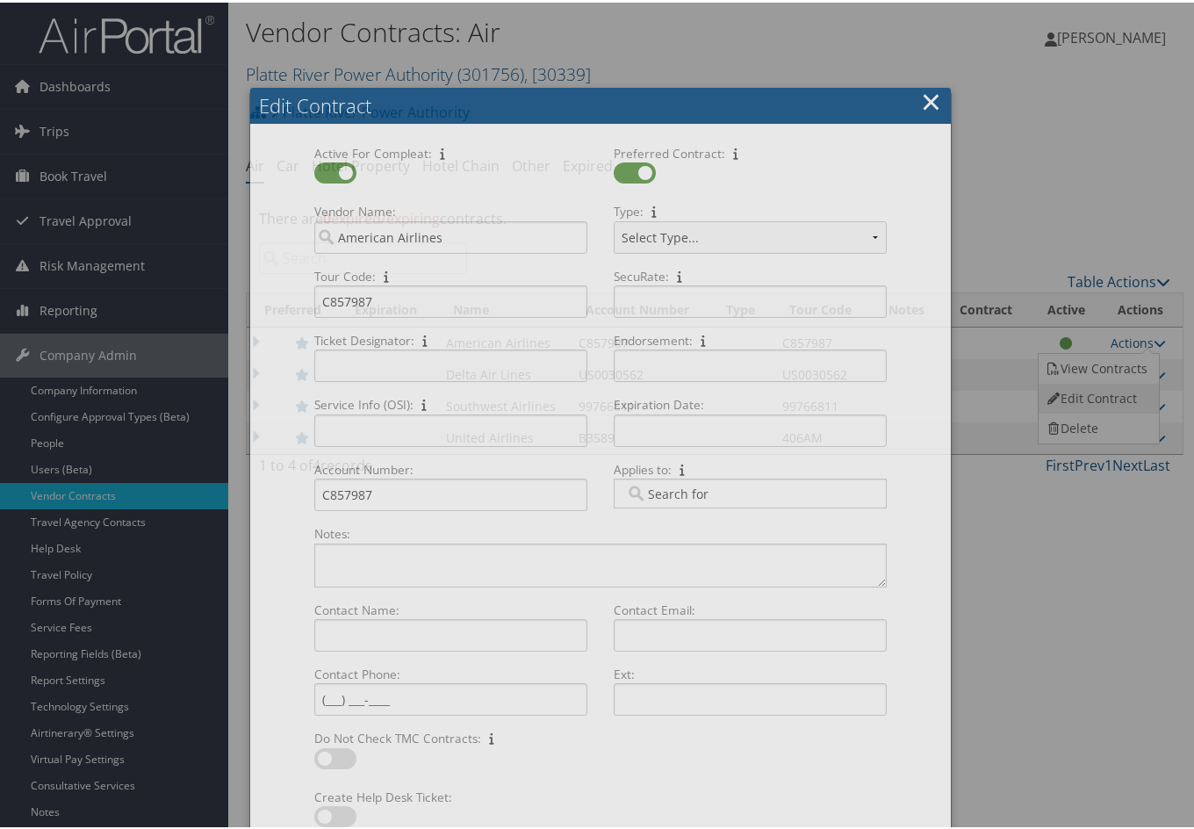
select select "[object Object]"
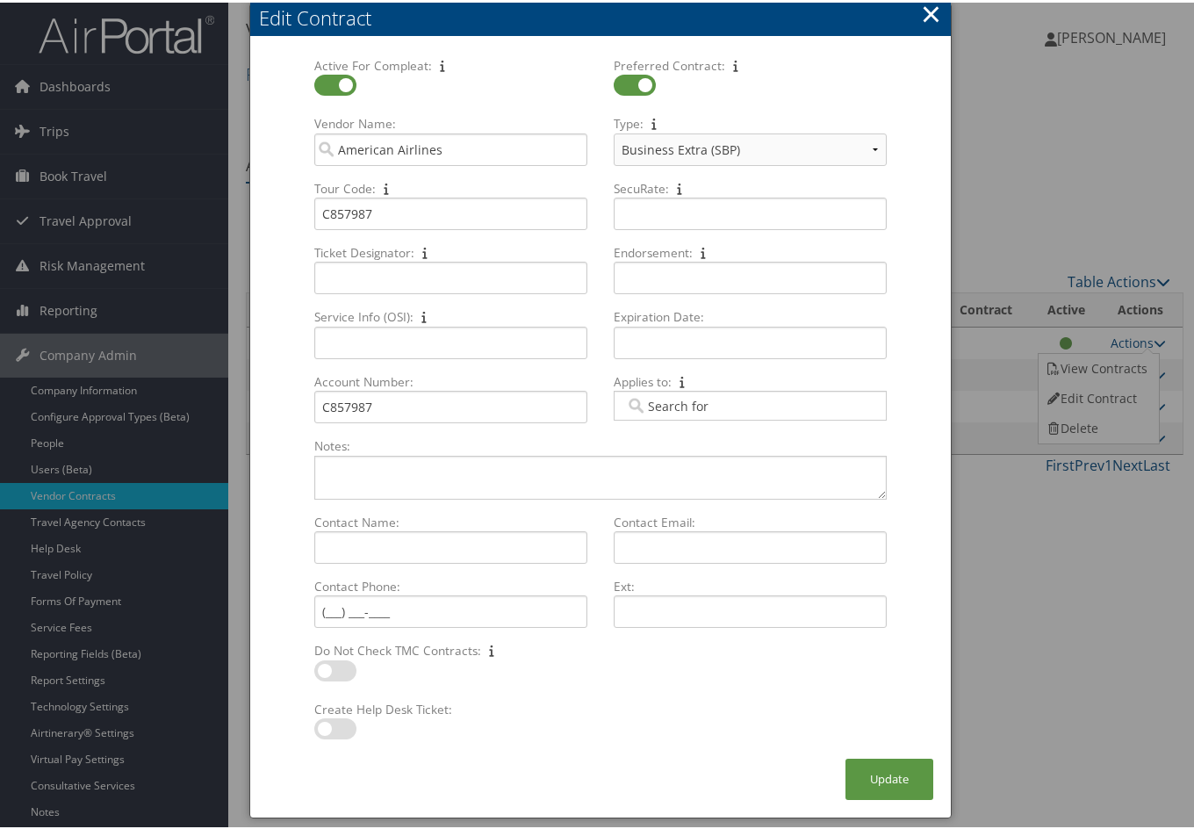
click at [923, 9] on button "×" at bounding box center [931, 11] width 20 height 35
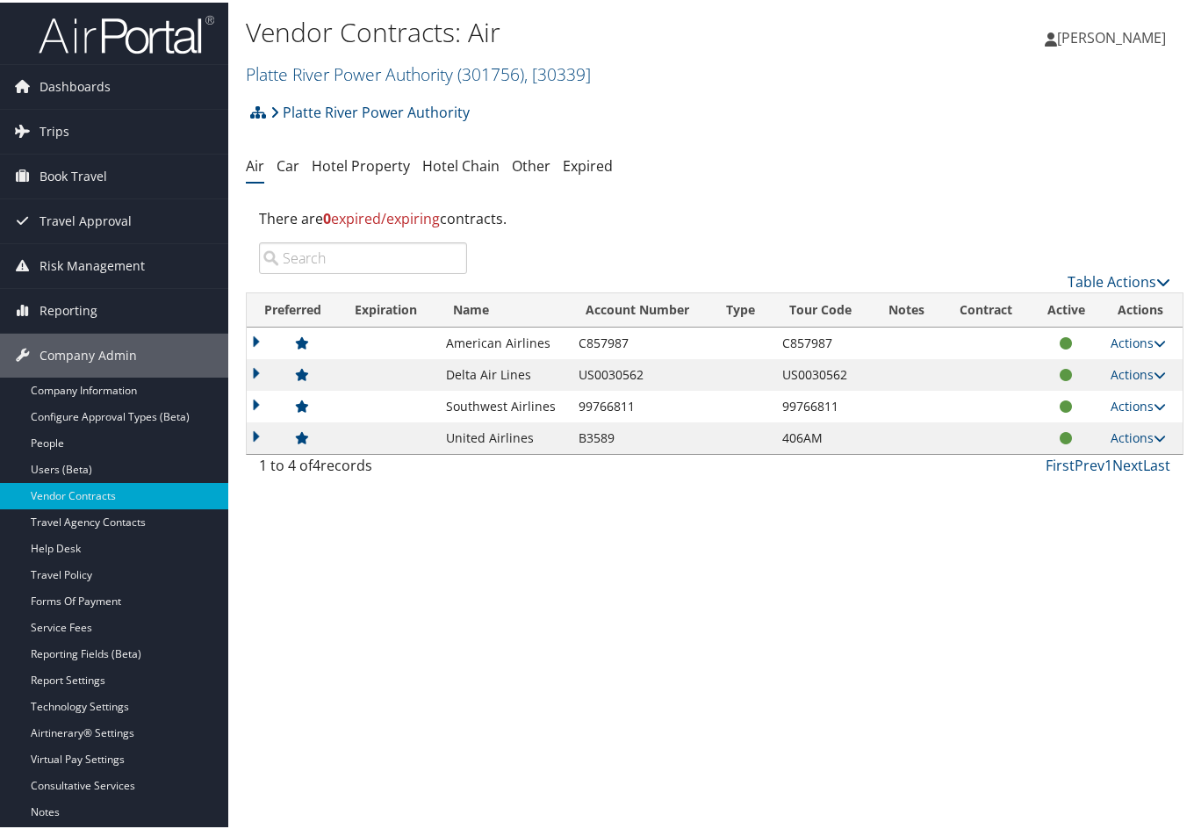
drag, startPoint x: 567, startPoint y: 826, endPoint x: 537, endPoint y: 115, distance: 711.6
click at [473, 87] on div "Vendor Contracts: Air Platte River Power Authority ( 301756 ) , [ 30339 ] Goose…" at bounding box center [558, 50] width 625 height 83
click at [443, 70] on link "Platte River Power Authority ( 301756 ) , [ 30339 ]" at bounding box center [418, 72] width 345 height 24
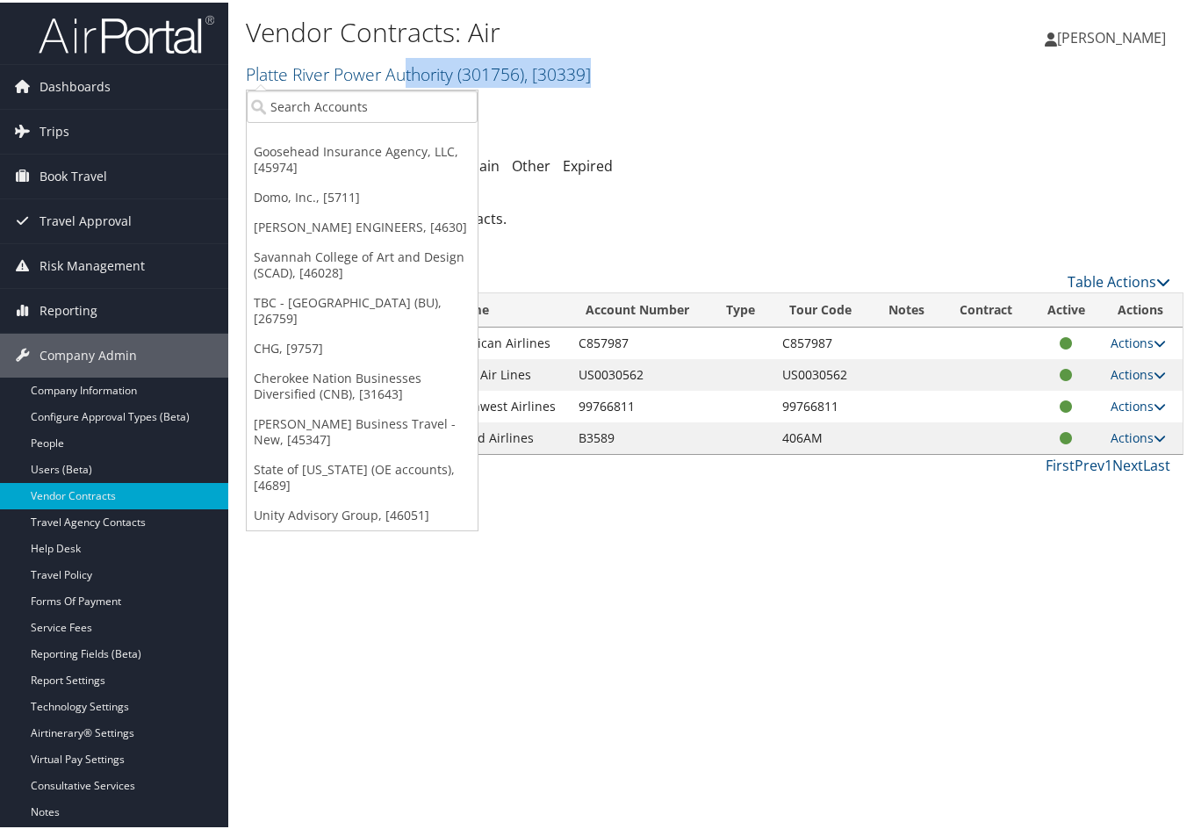
click at [406, 87] on div "Vendor Contracts: Air Platte River Power Authority ( 301756 ) , [ 30339 ] Goose…" at bounding box center [558, 50] width 625 height 83
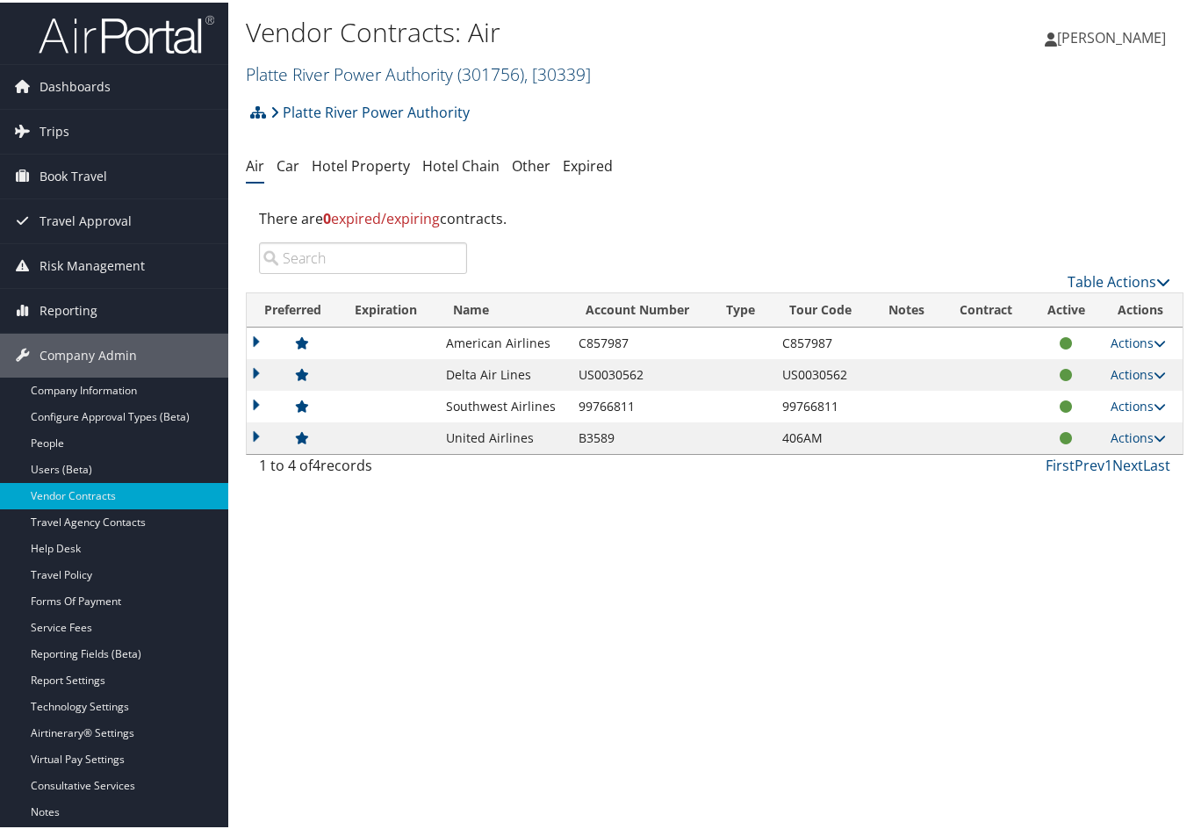
click at [384, 68] on link "Platte River Power Authority ( 301756 ) , [ 30339 ]" at bounding box center [418, 72] width 345 height 24
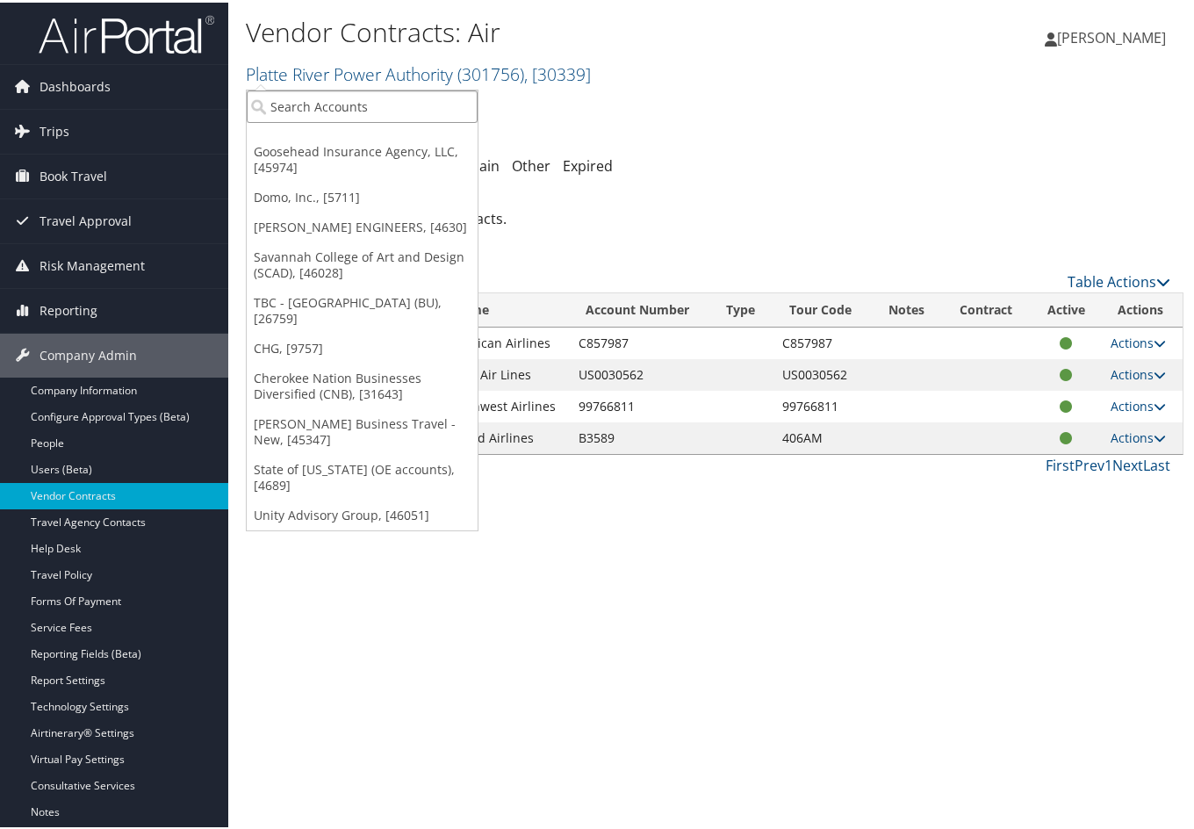
click at [380, 91] on input "search" at bounding box center [362, 104] width 231 height 32
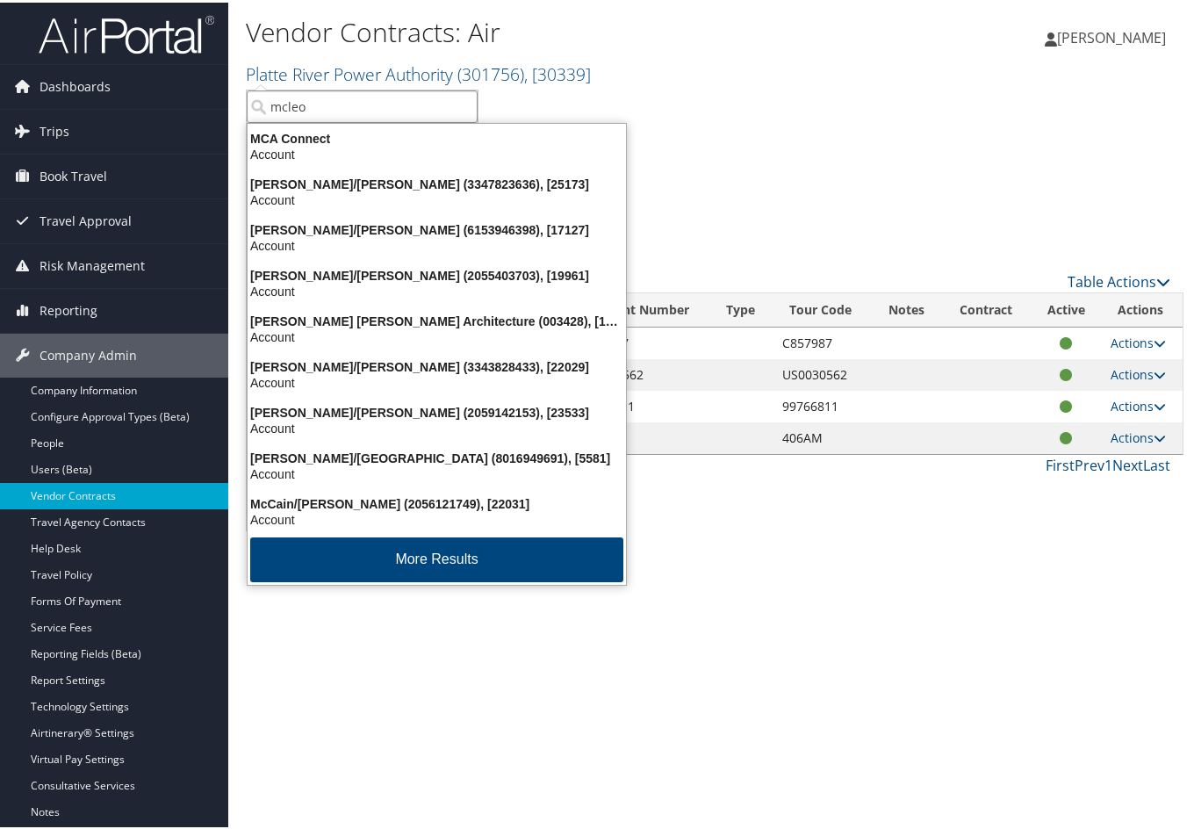
type input "mcleod"
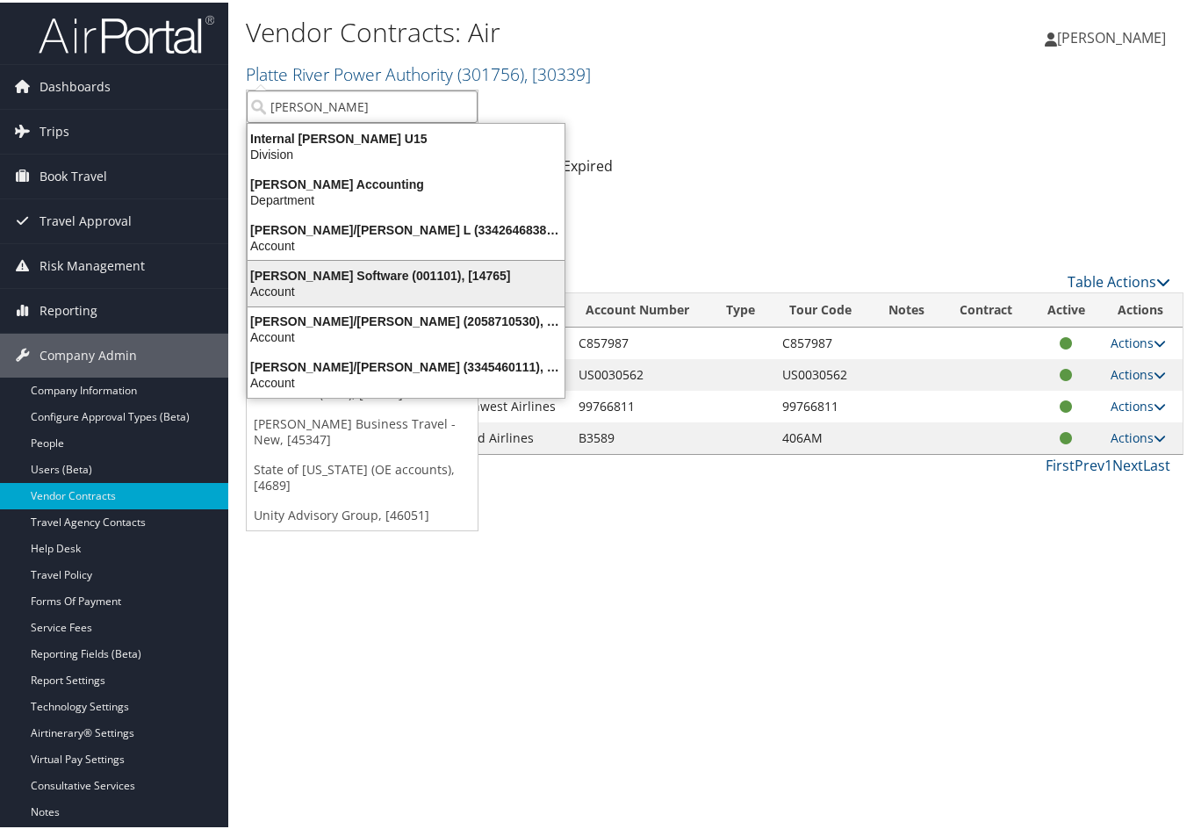
click at [331, 262] on div "McLeod Software (001101), [14765] Account" at bounding box center [406, 281] width 312 height 40
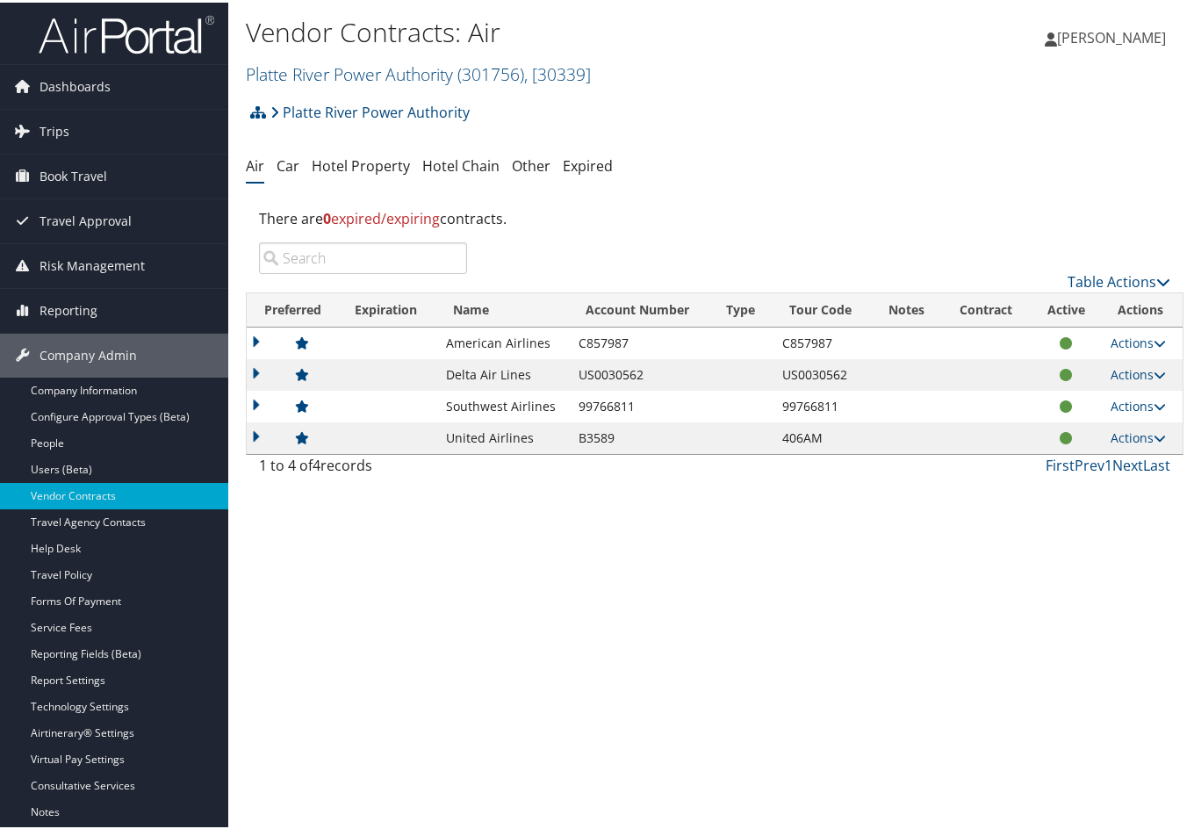
click at [331, 262] on input "search" at bounding box center [363, 256] width 208 height 32
click at [902, 405] on icon at bounding box center [907, 404] width 11 height 12
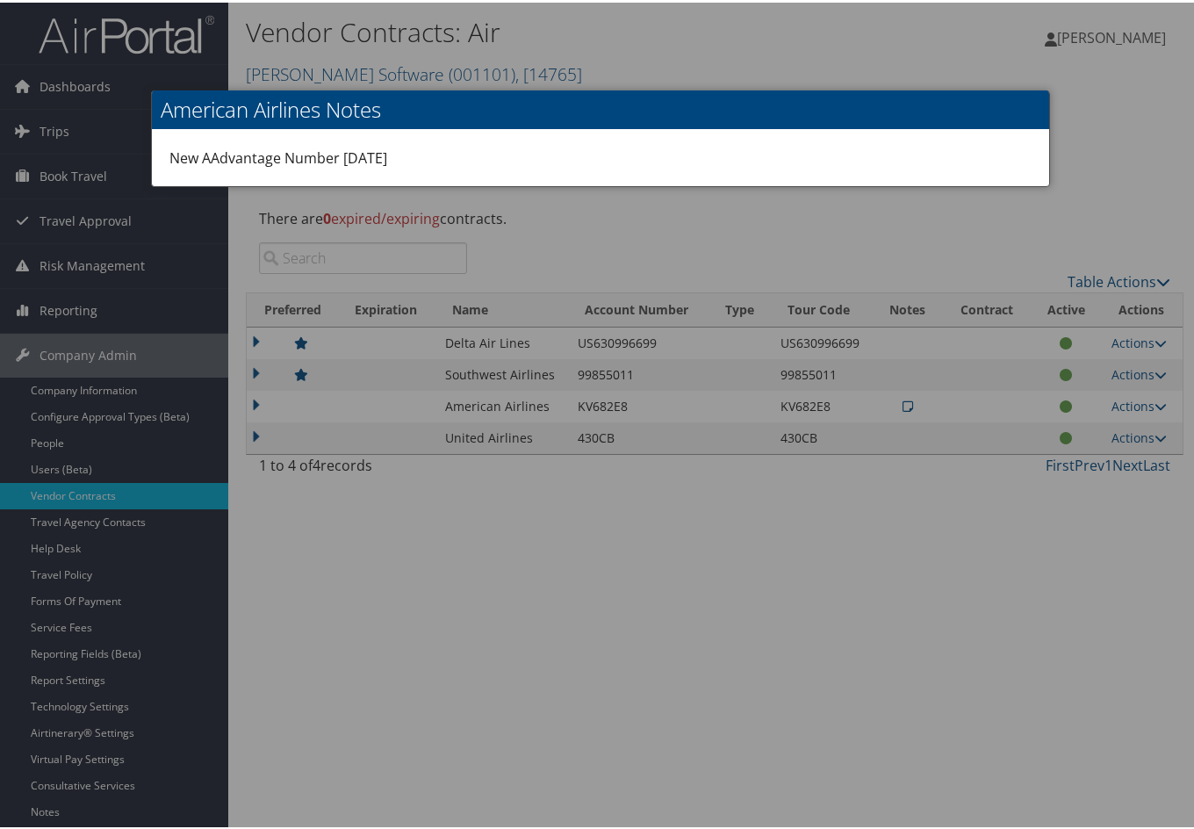
click at [1114, 109] on div at bounding box center [600, 414] width 1201 height 829
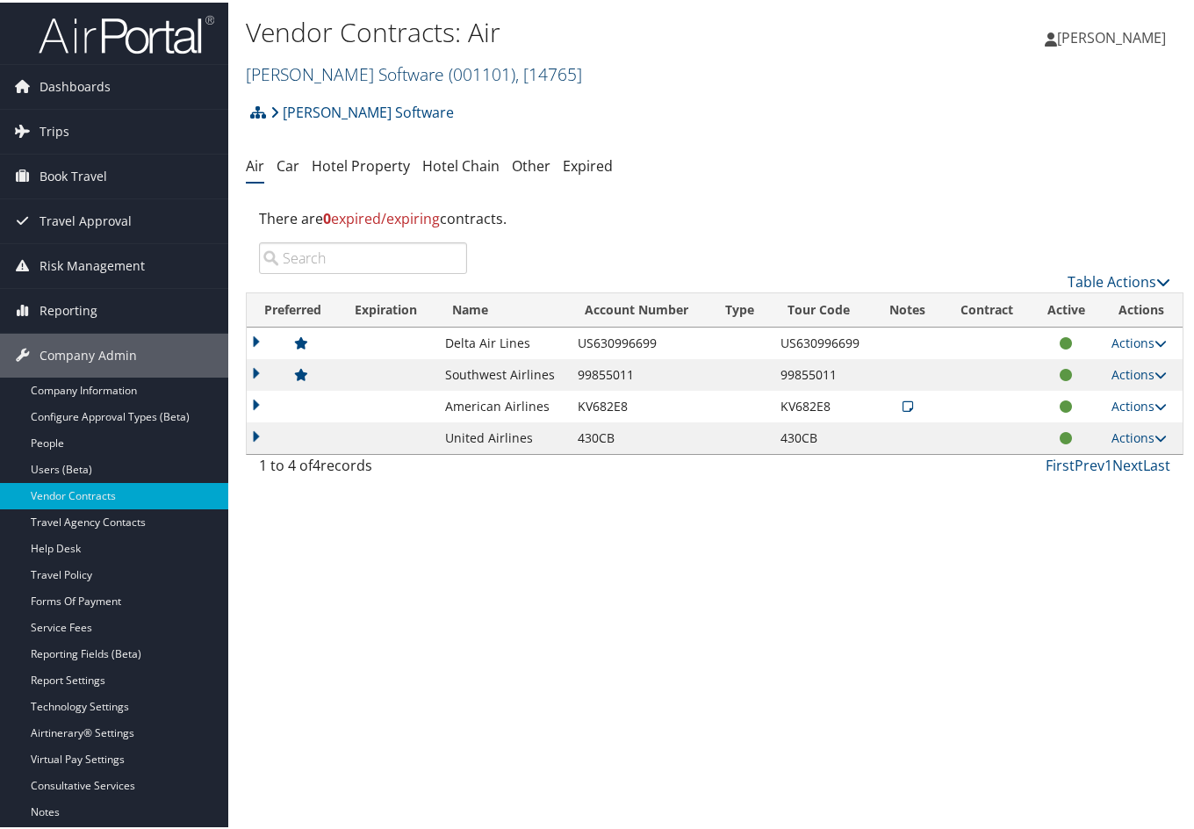
click at [353, 64] on link "[PERSON_NAME] Software ( 001101 ) , [ 14765 ]" at bounding box center [414, 72] width 336 height 24
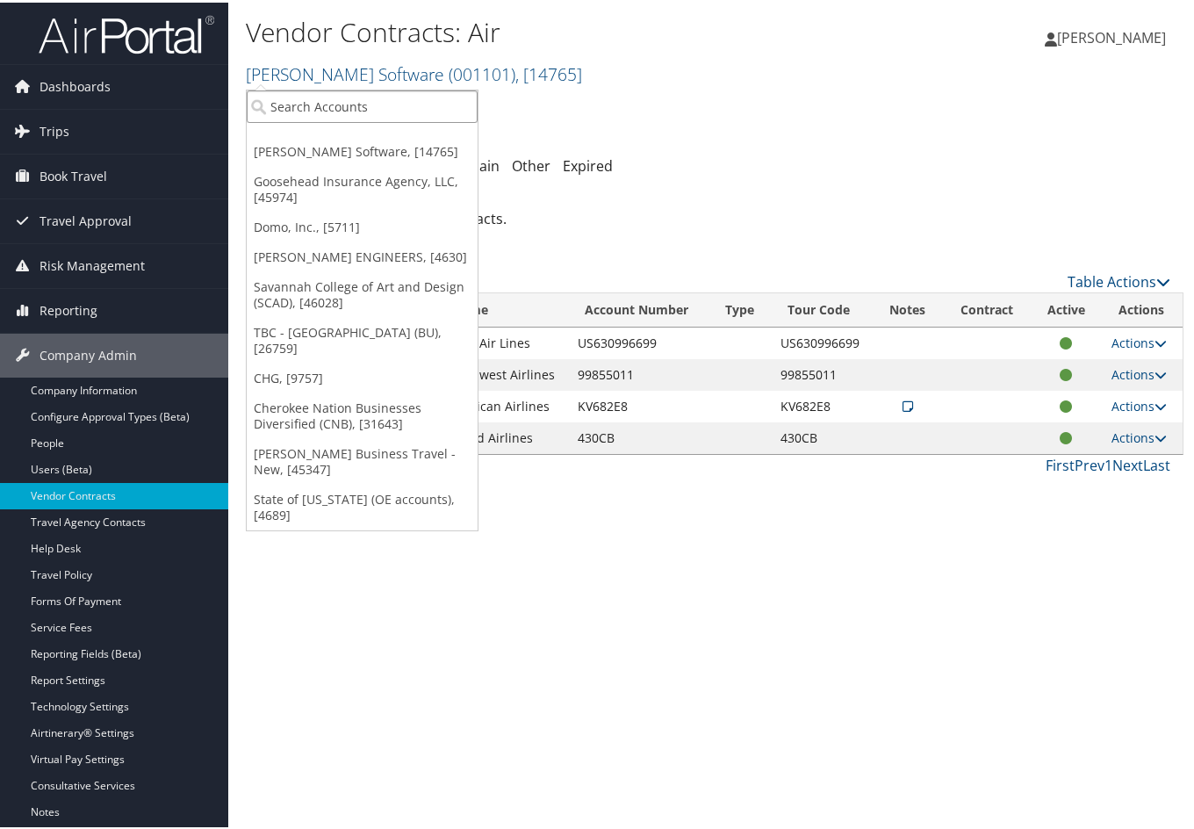
click at [324, 91] on input "search" at bounding box center [362, 104] width 231 height 32
type input "sct"
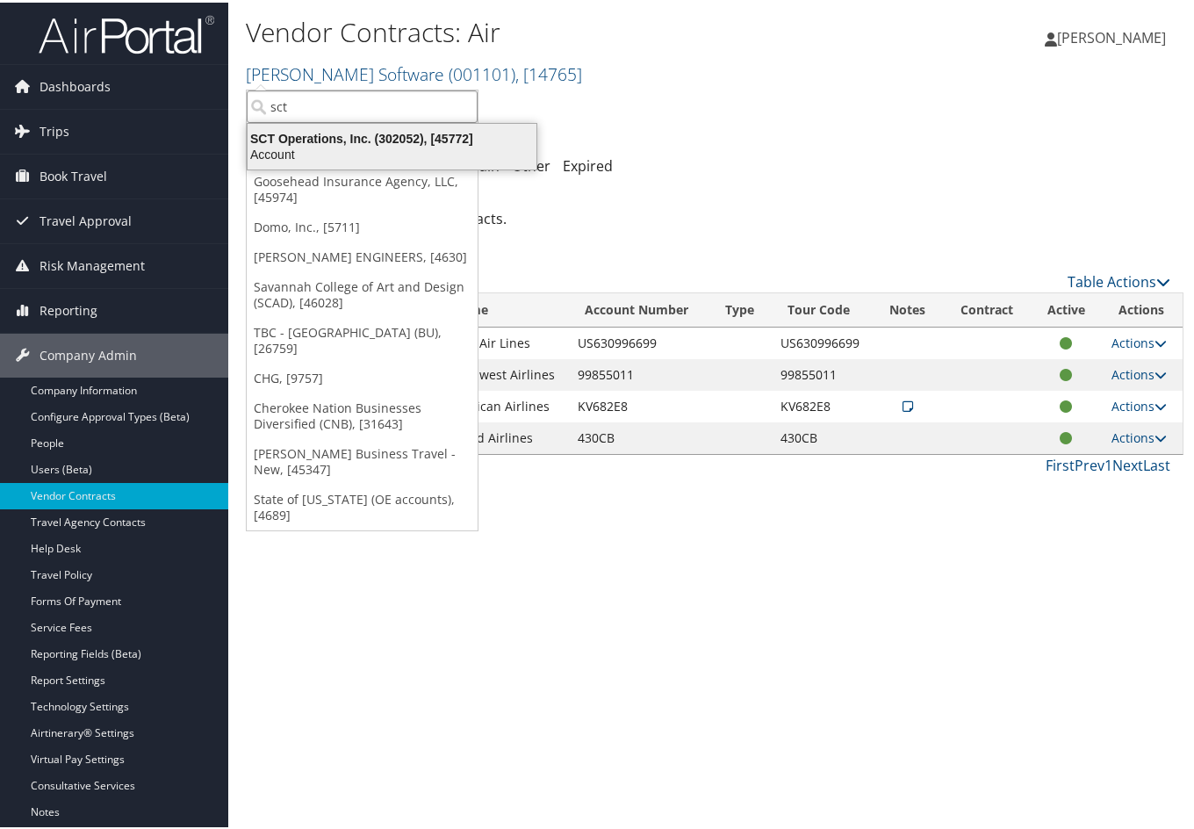
click at [319, 131] on div "SCT Operations, Inc. (302052), [45772]" at bounding box center [392, 136] width 310 height 16
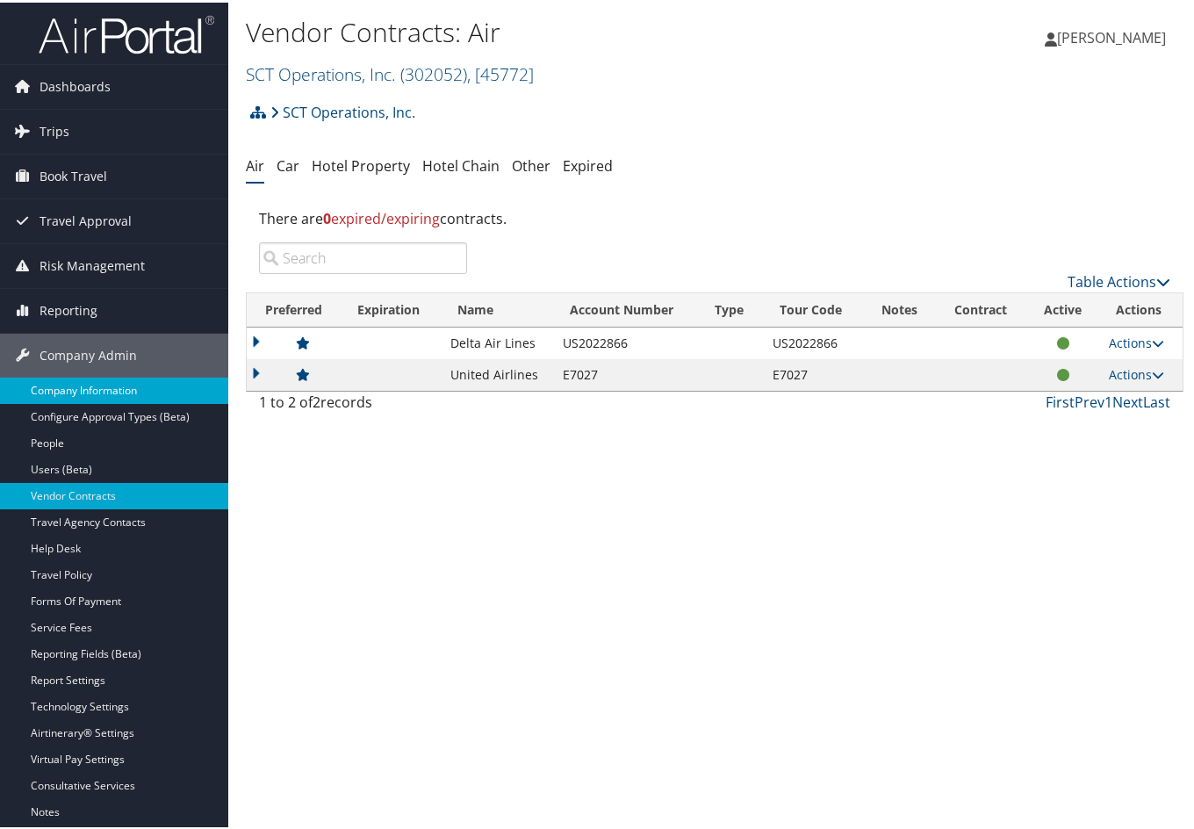
click at [123, 388] on link "Company Information" at bounding box center [114, 388] width 228 height 26
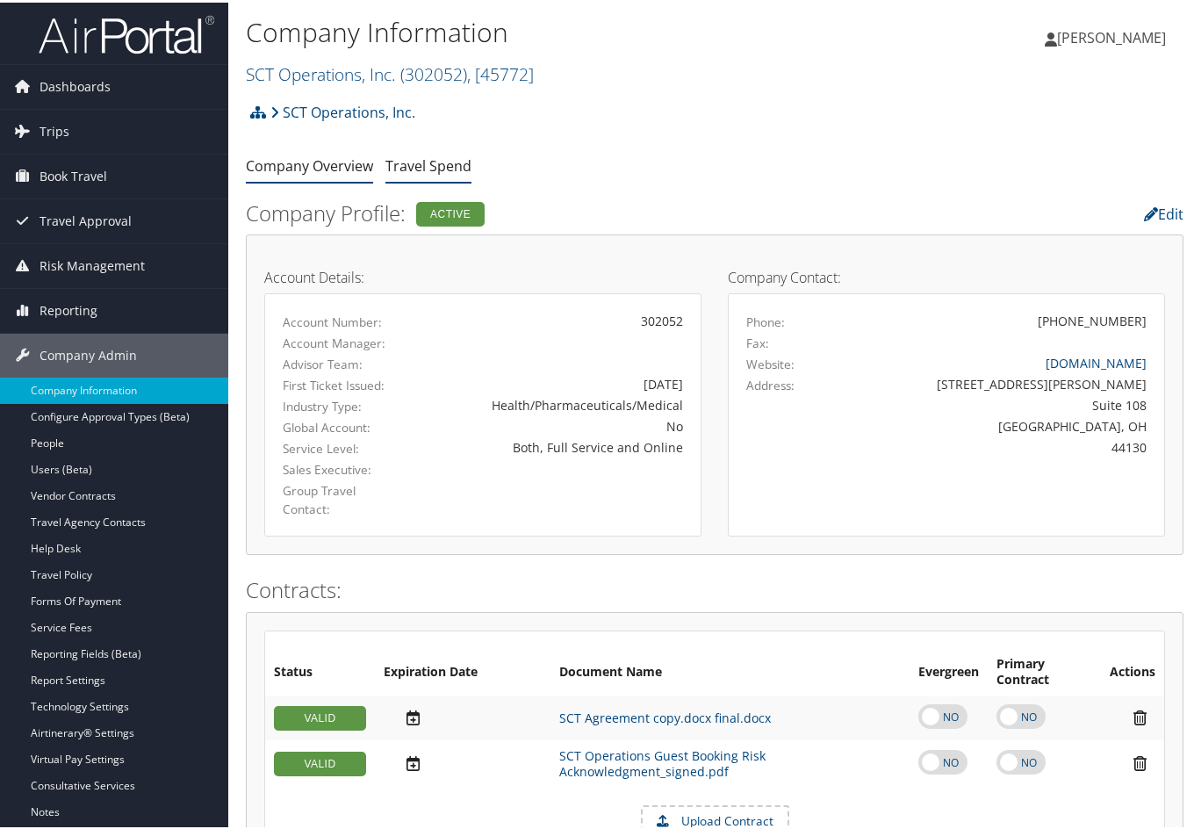
click at [409, 161] on link "Travel Spend" at bounding box center [428, 163] width 86 height 19
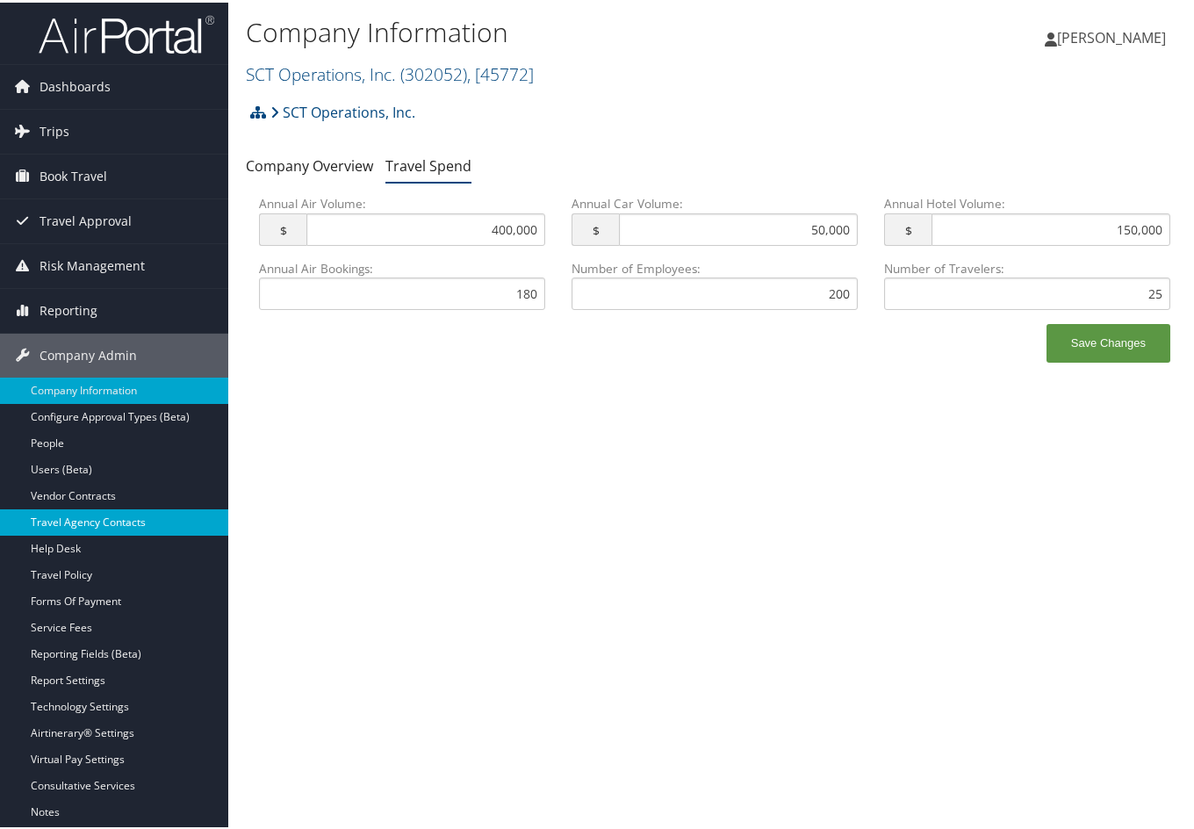
click at [71, 509] on link "Travel Agency Contacts" at bounding box center [114, 519] width 228 height 26
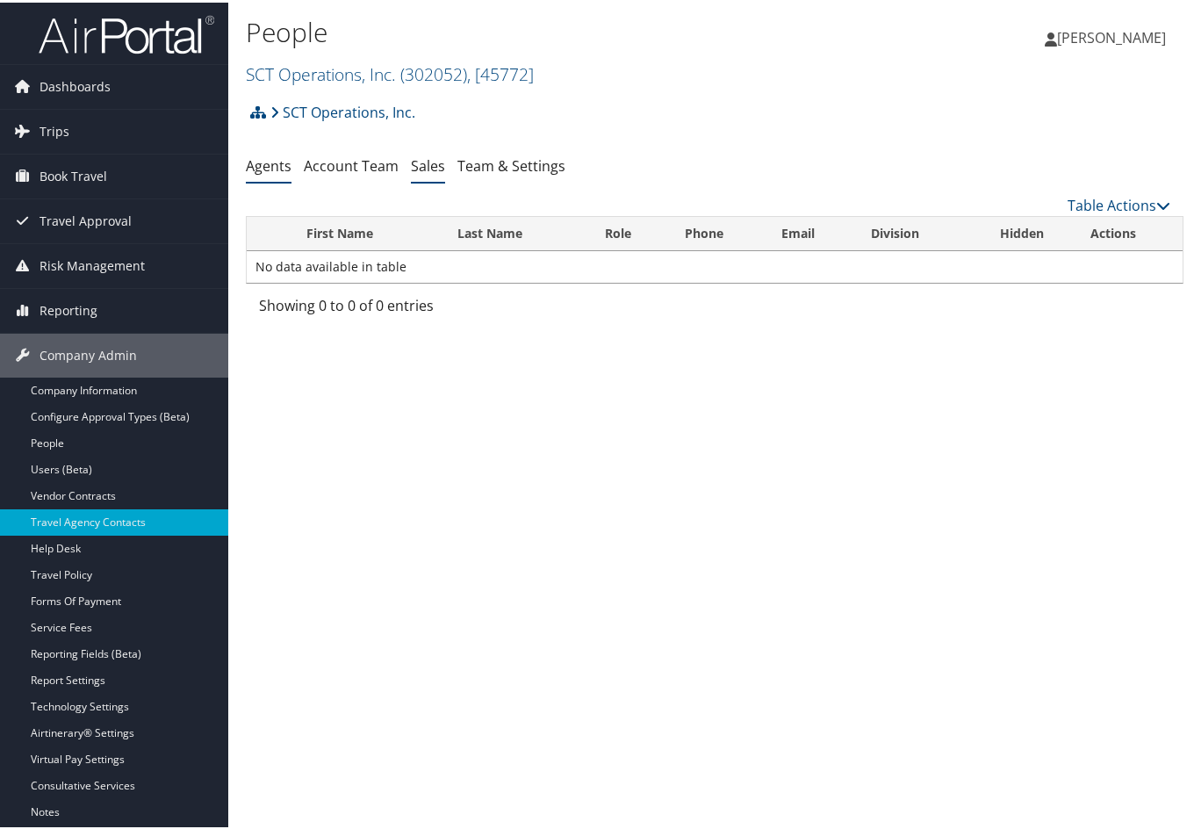
click at [426, 170] on link "Sales" at bounding box center [428, 163] width 34 height 19
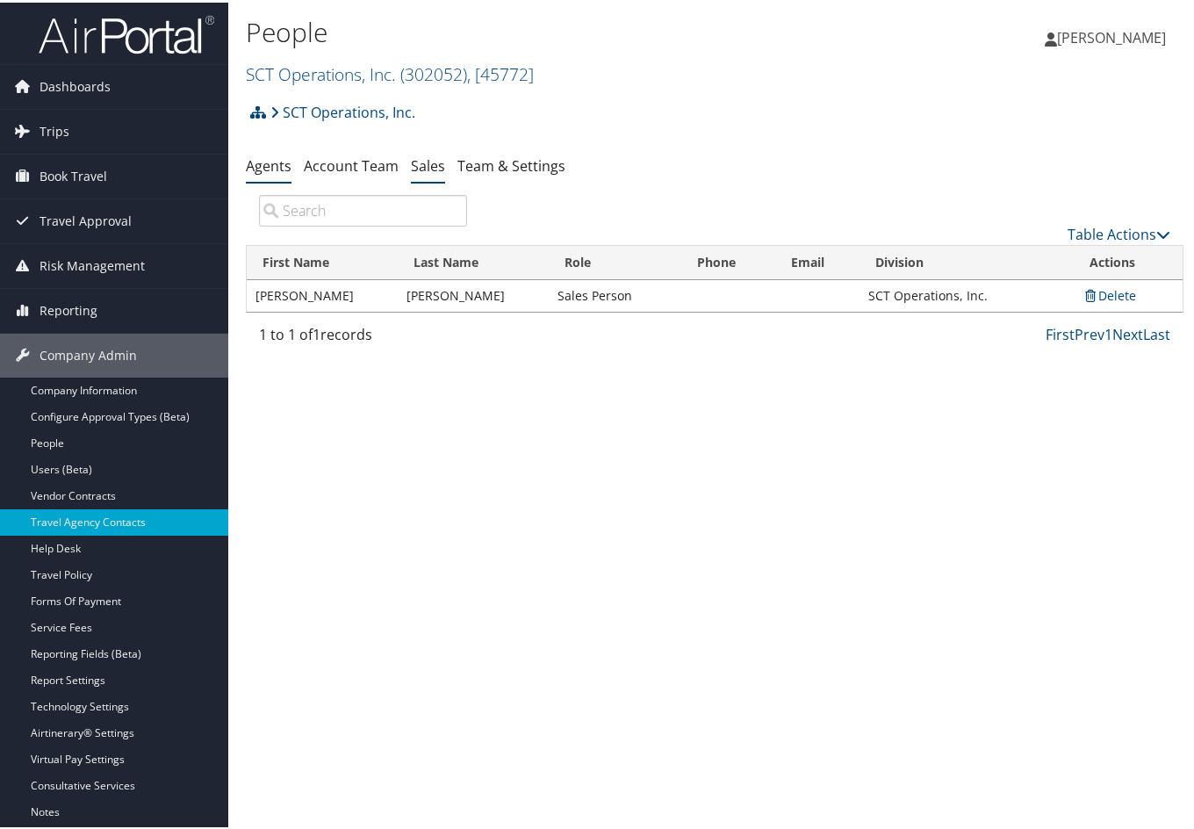
click at [256, 163] on link "Agents" at bounding box center [269, 163] width 46 height 19
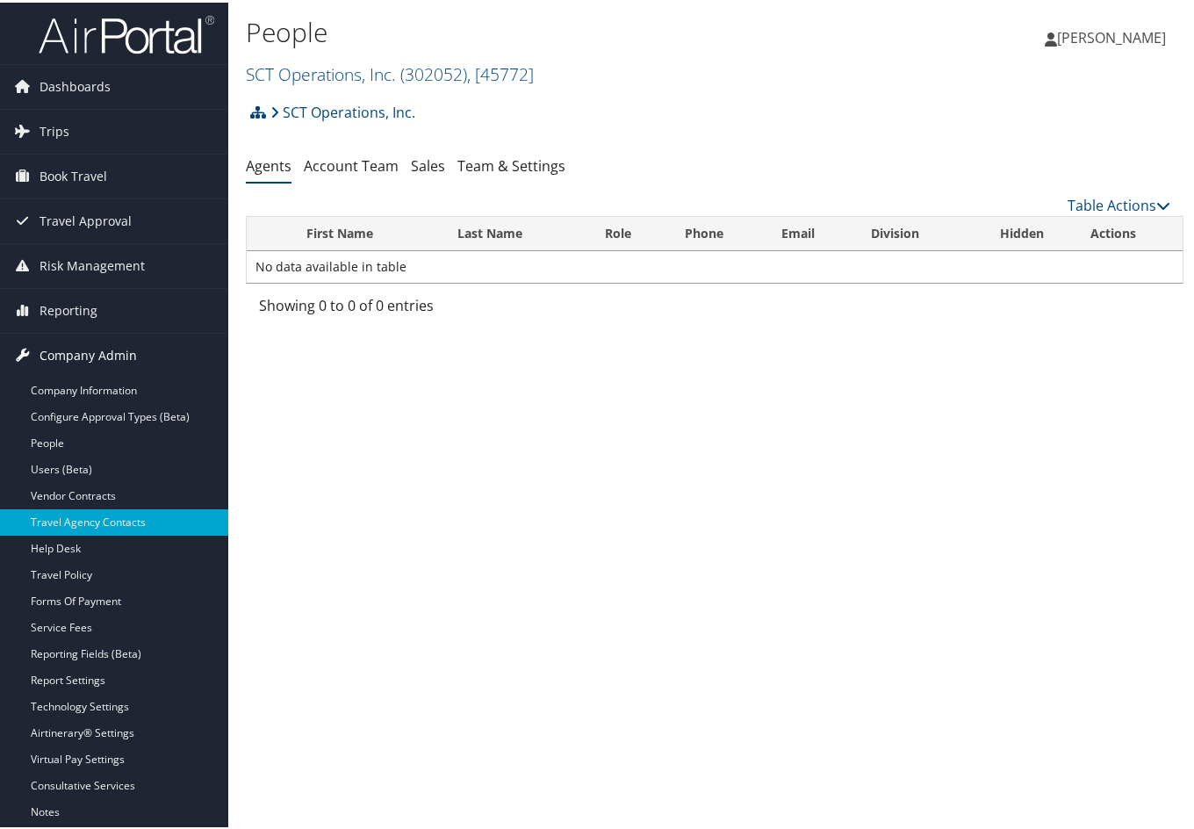
click at [76, 344] on span "Company Admin" at bounding box center [87, 353] width 97 height 44
